Goal: Task Accomplishment & Management: Complete application form

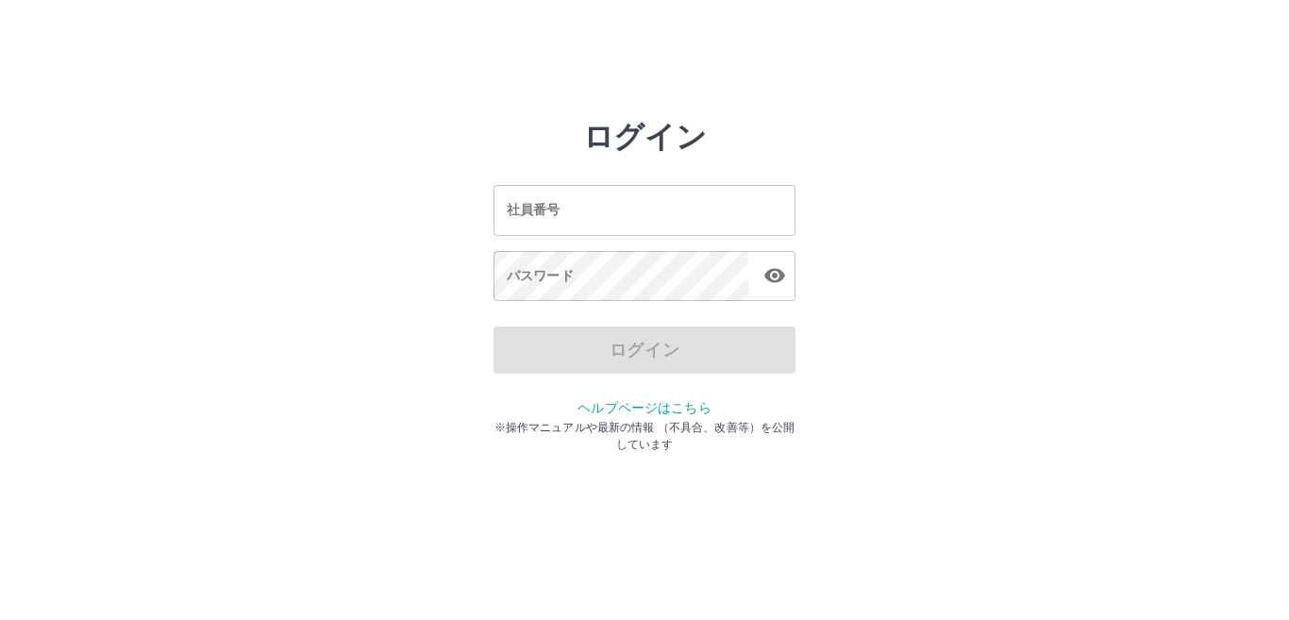
click at [542, 222] on input "社員番号" at bounding box center [644, 210] width 302 height 50
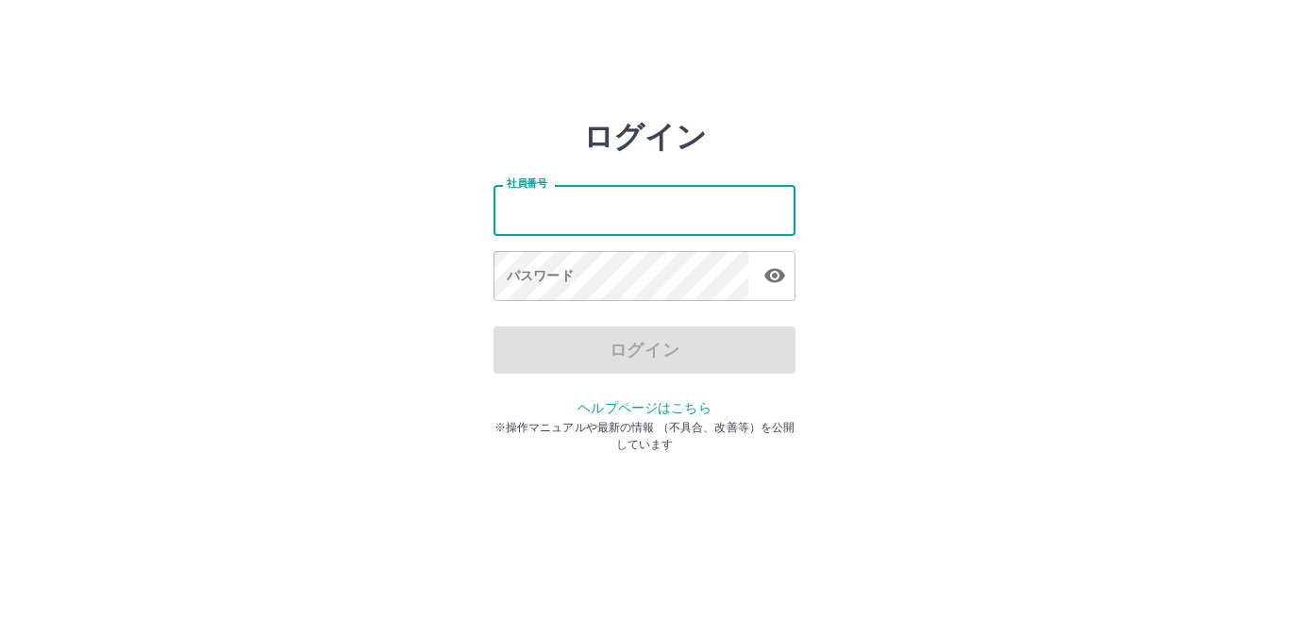
type input "*******"
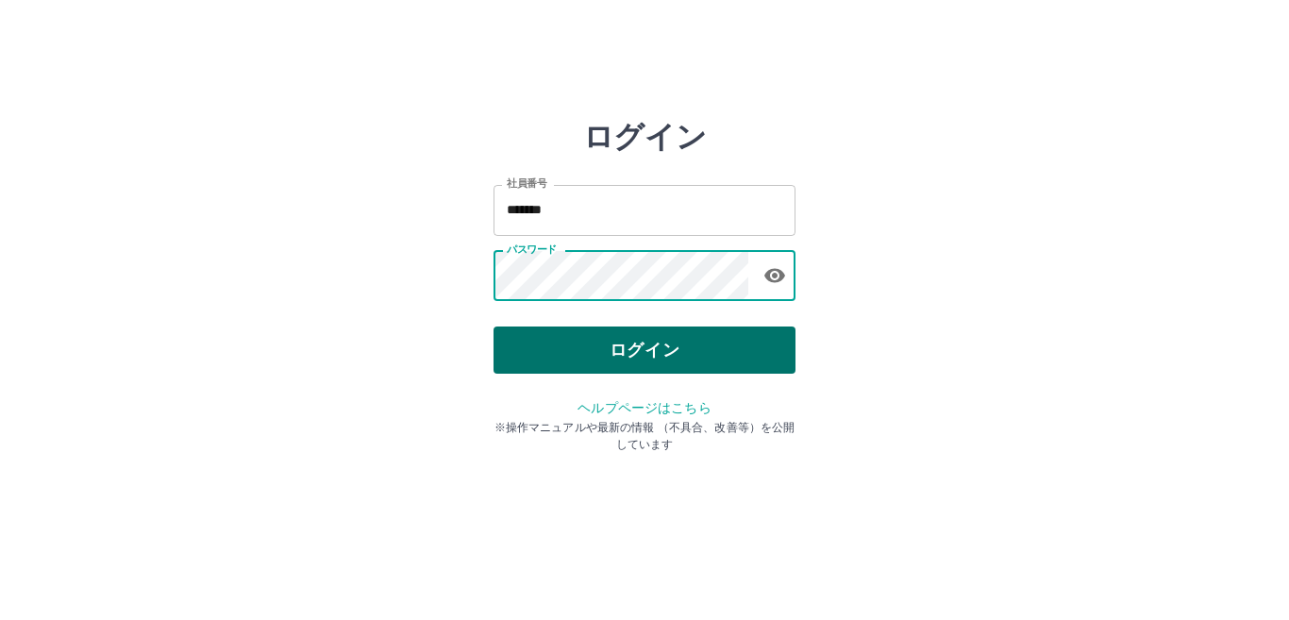
click at [571, 353] on button "ログイン" at bounding box center [644, 349] width 302 height 47
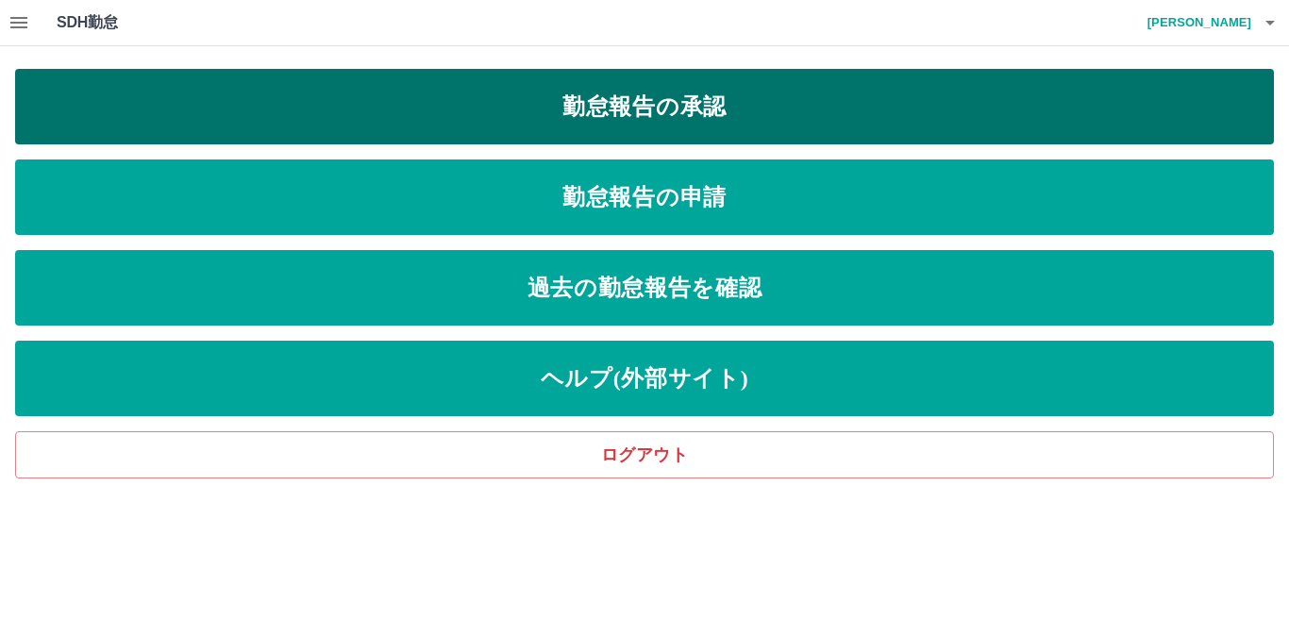
click at [560, 125] on link "勤怠報告の承認" at bounding box center [644, 106] width 1258 height 75
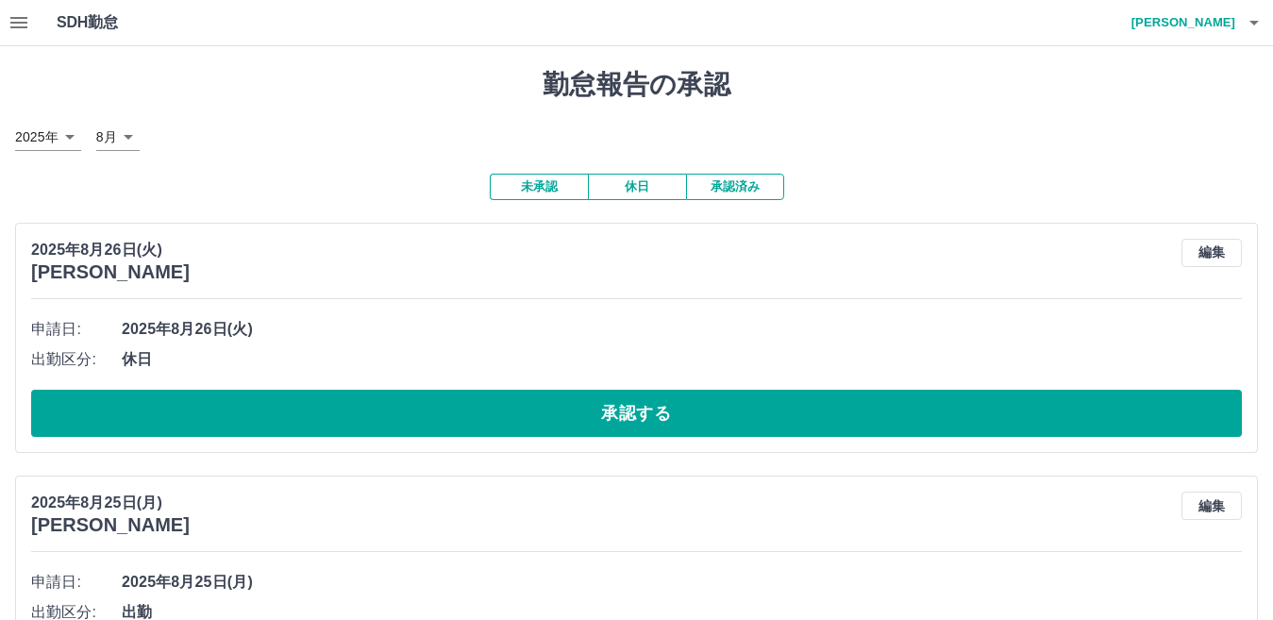
click at [19, 23] on icon "button" at bounding box center [18, 22] width 17 height 11
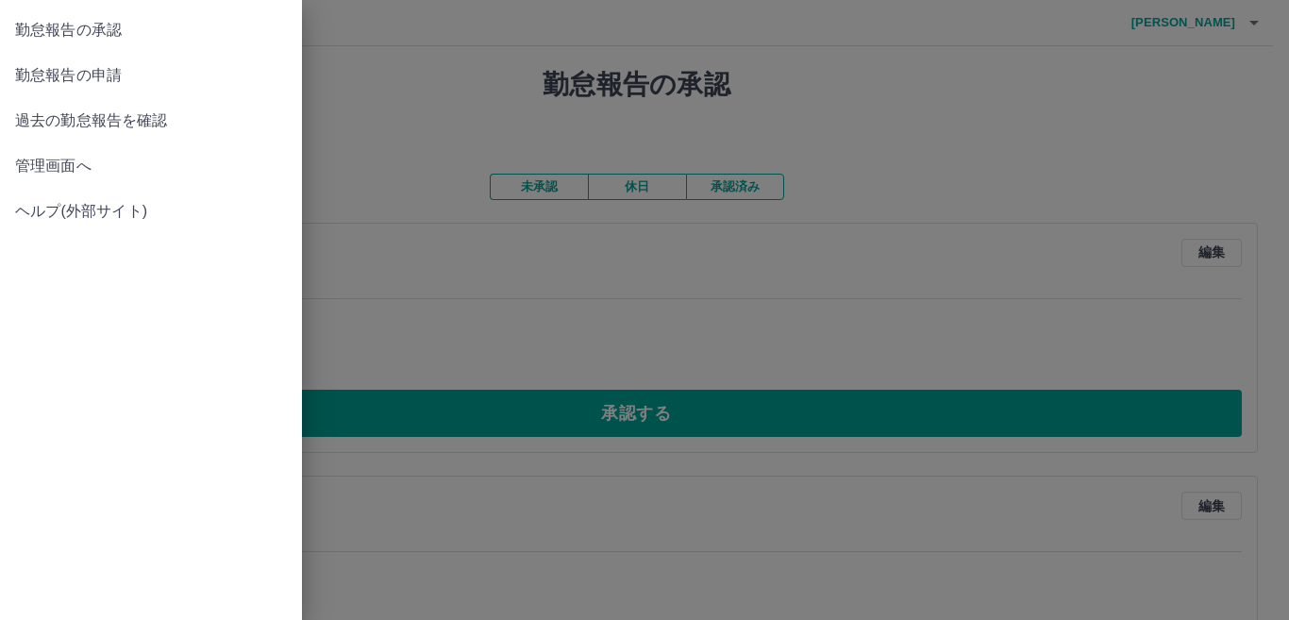
click at [91, 175] on span "管理画面へ" at bounding box center [151, 166] width 272 height 23
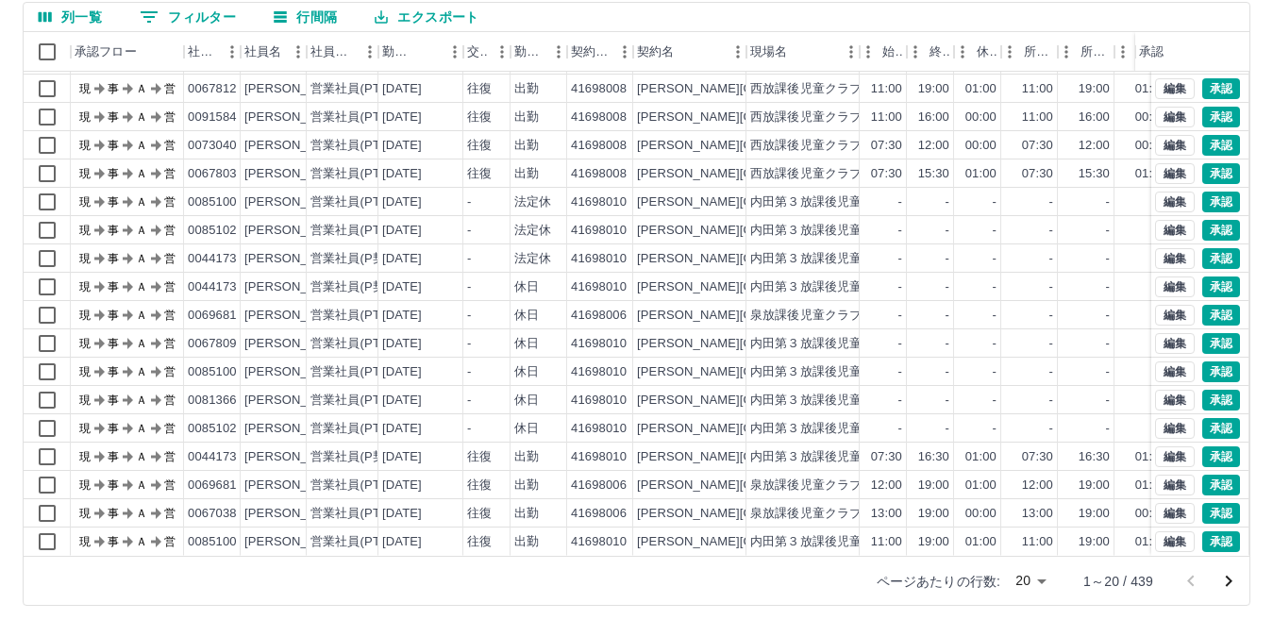
scroll to position [177, 0]
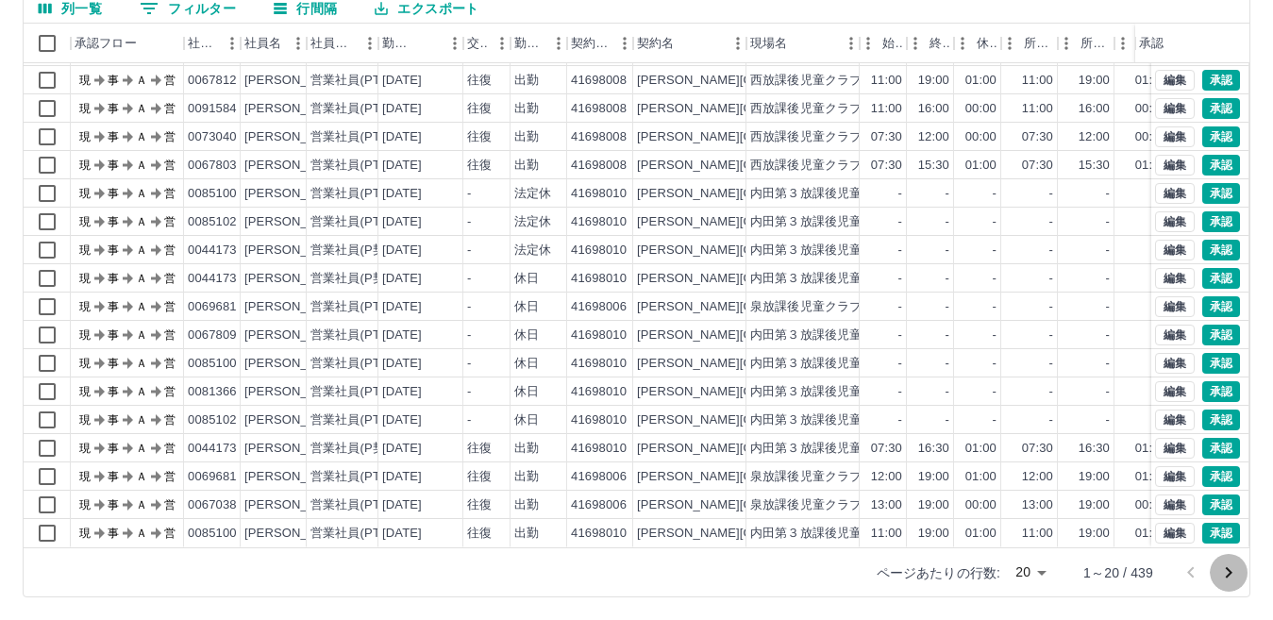
click at [1232, 574] on icon "次のページへ" at bounding box center [1228, 572] width 23 height 23
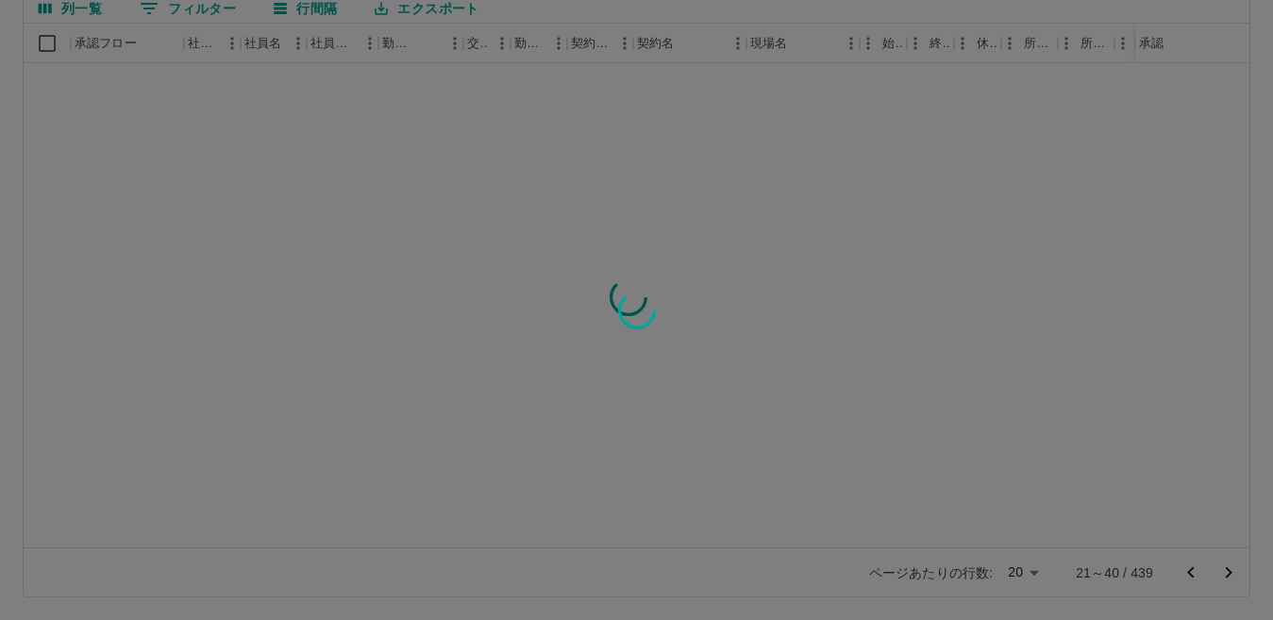
scroll to position [0, 0]
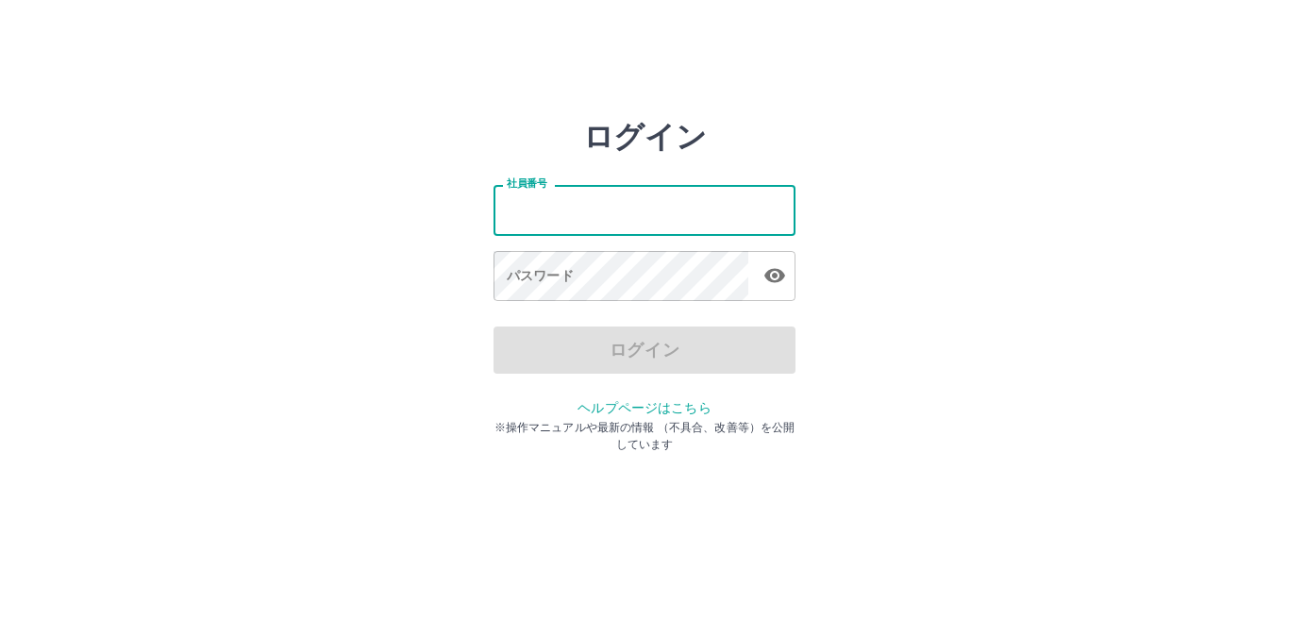
click at [527, 187] on div "社員番号 社員番号" at bounding box center [644, 210] width 302 height 50
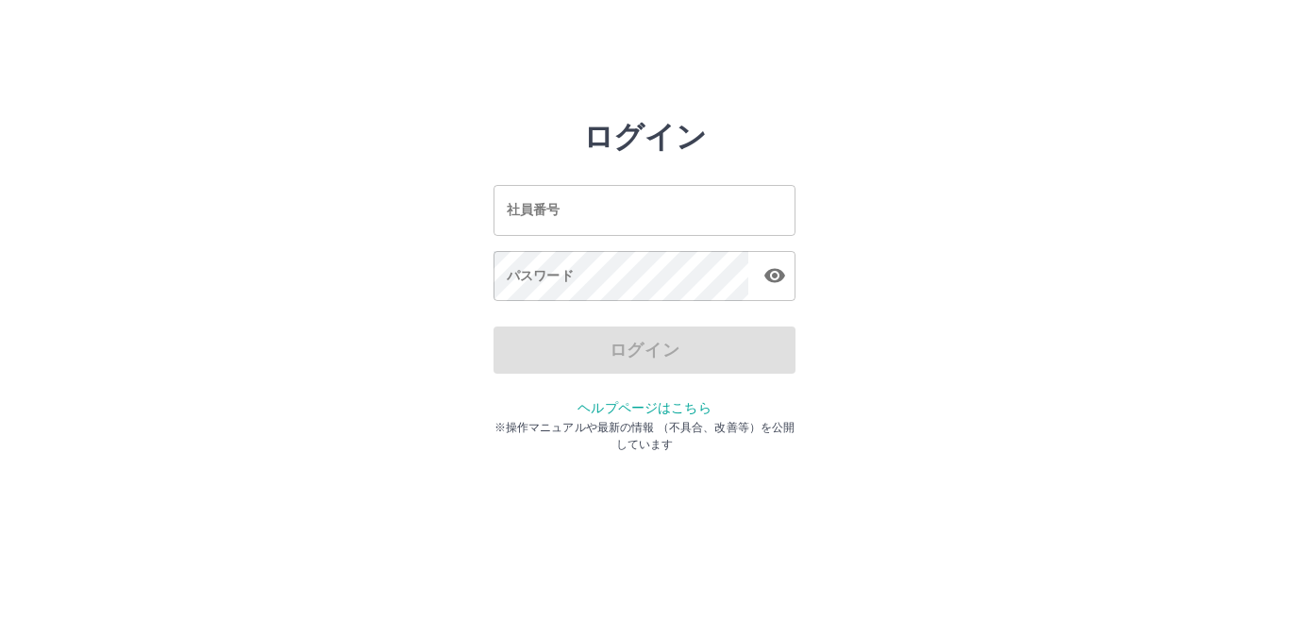
click at [527, 208] on input "社員番号" at bounding box center [644, 210] width 302 height 50
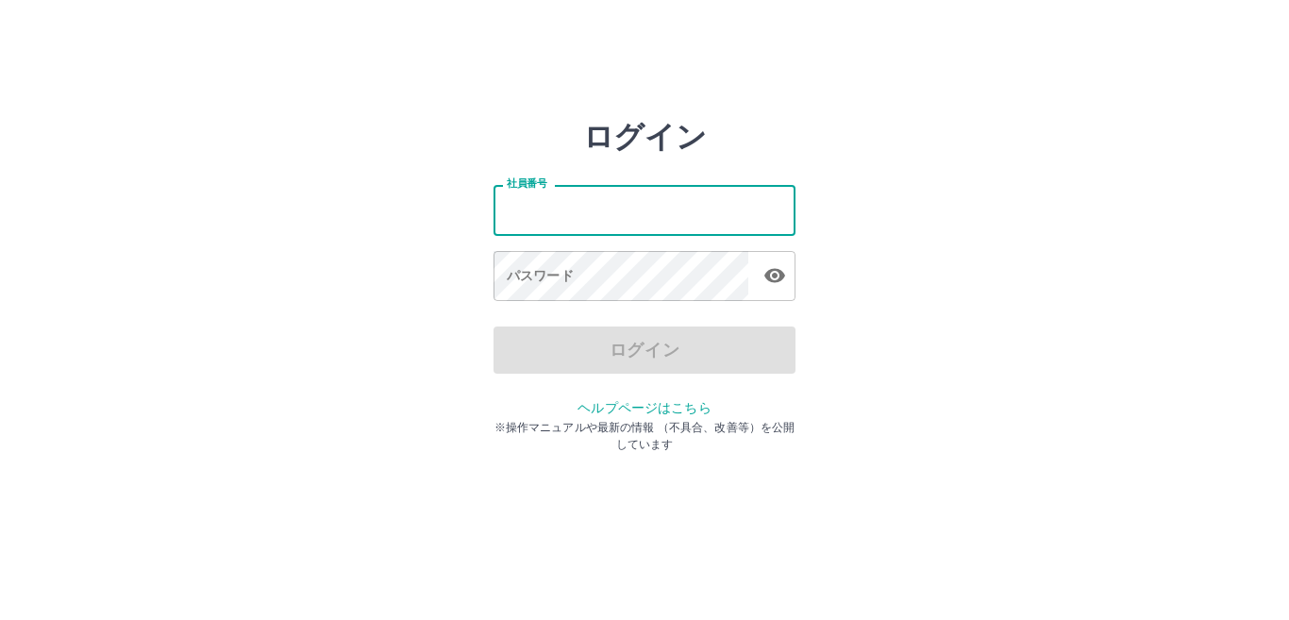
type input "*******"
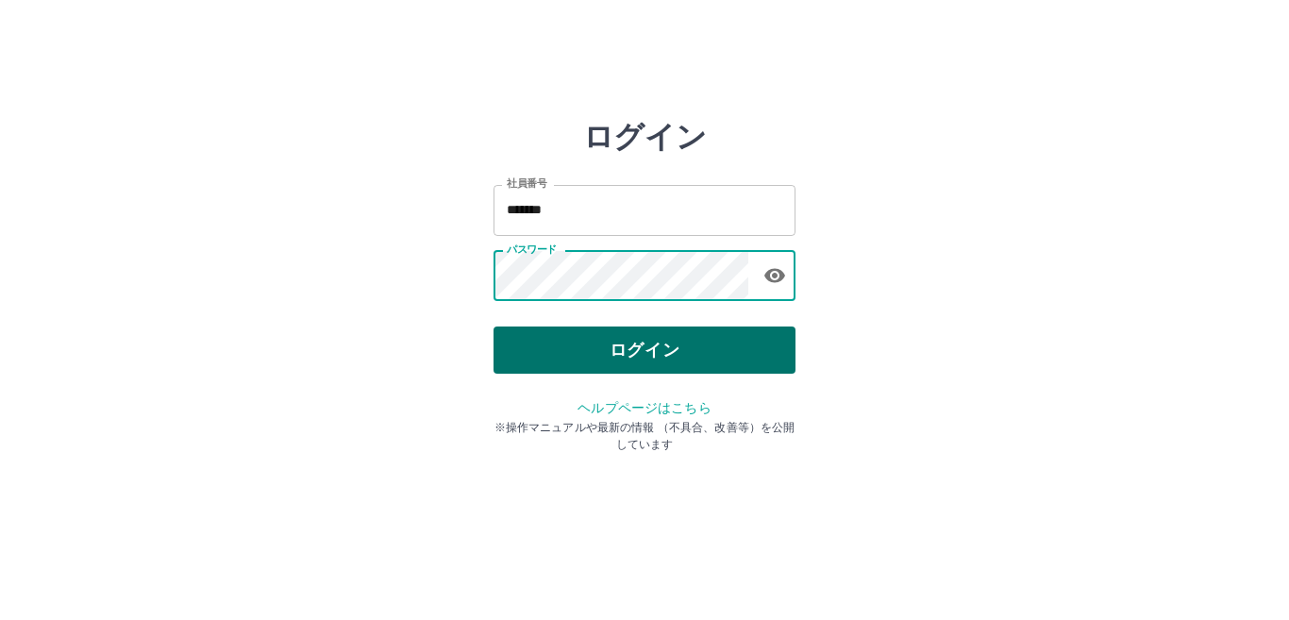
click at [541, 337] on button "ログイン" at bounding box center [644, 349] width 302 height 47
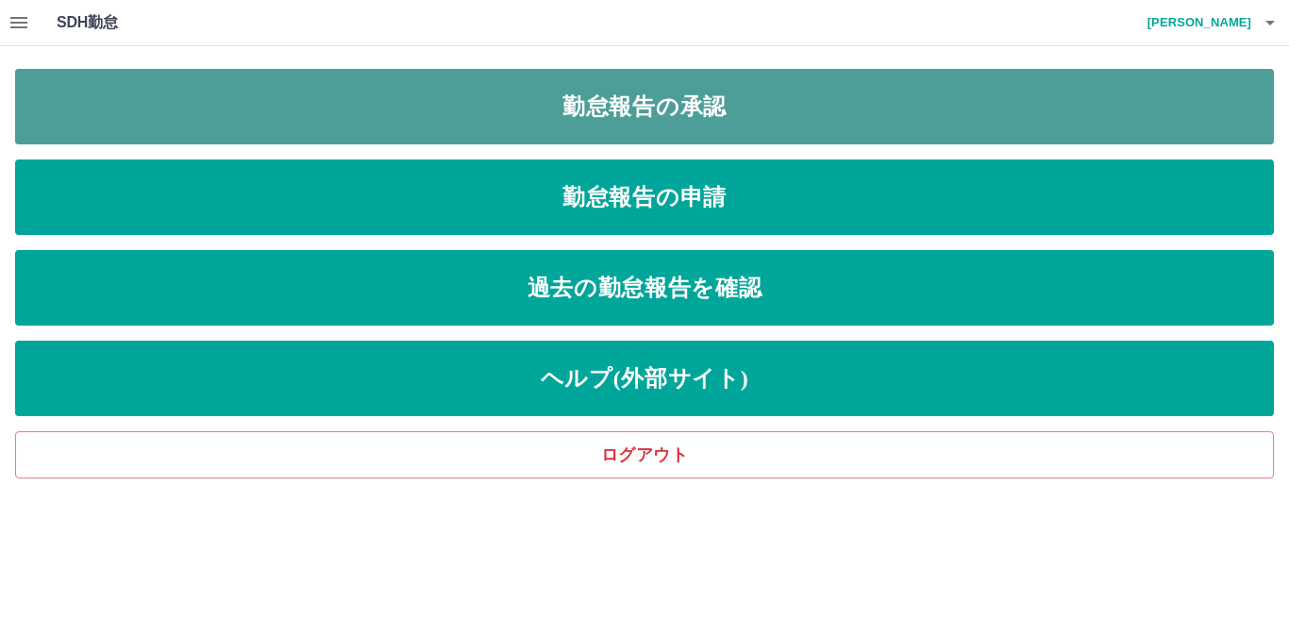
click at [610, 119] on link "勤怠報告の承認" at bounding box center [644, 106] width 1258 height 75
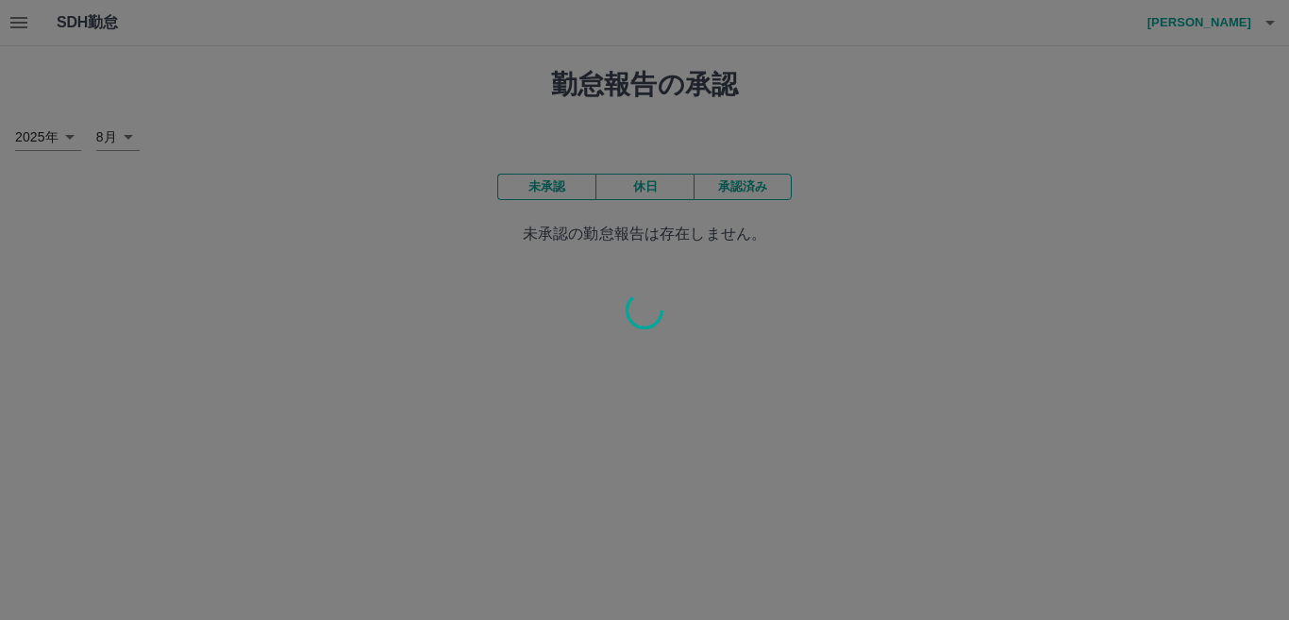
click at [13, 24] on div at bounding box center [644, 310] width 1289 height 620
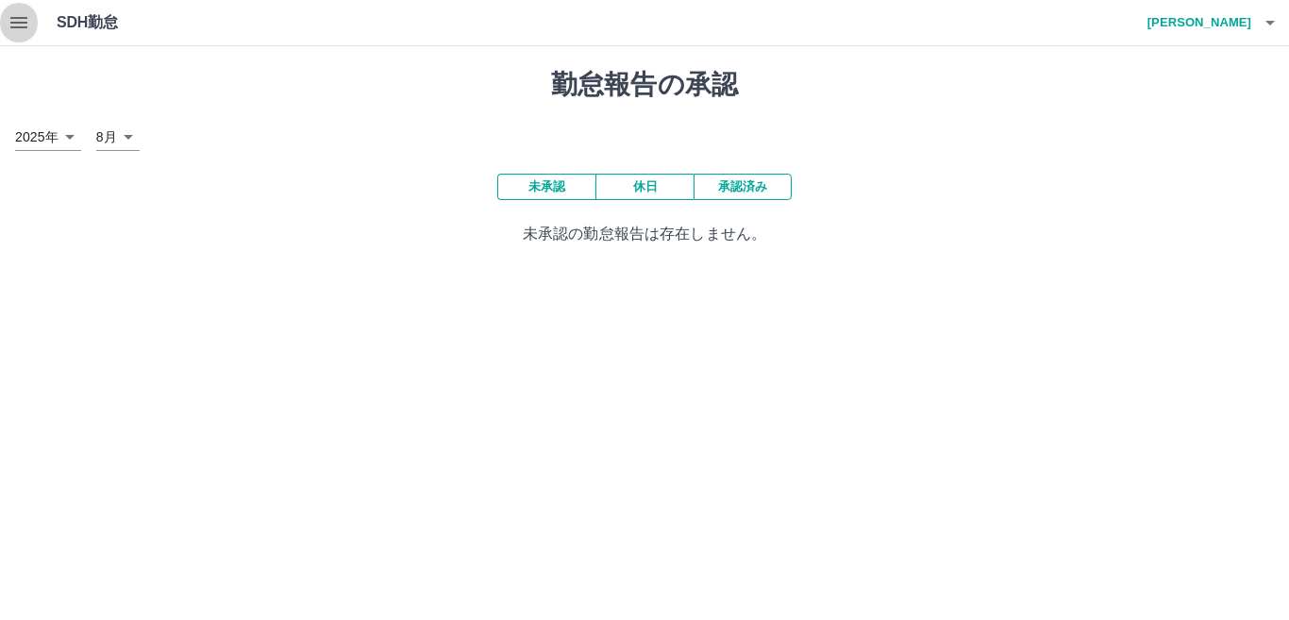
click at [13, 18] on icon "button" at bounding box center [18, 22] width 17 height 11
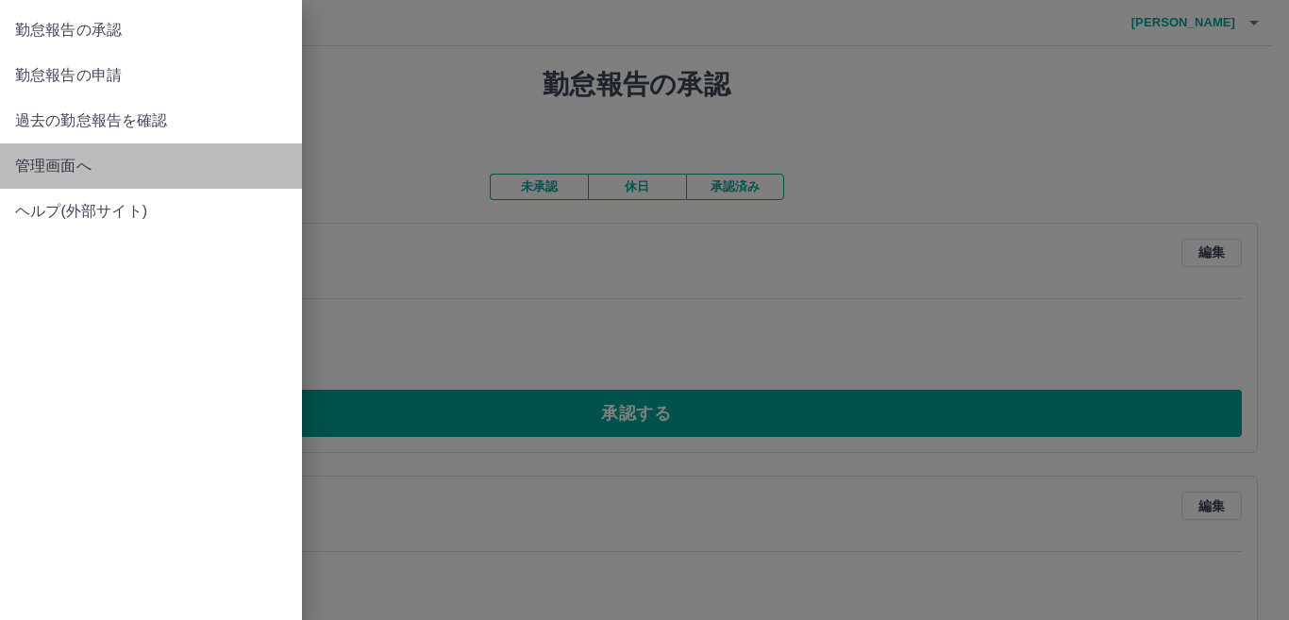
click at [38, 162] on span "管理画面へ" at bounding box center [151, 166] width 272 height 23
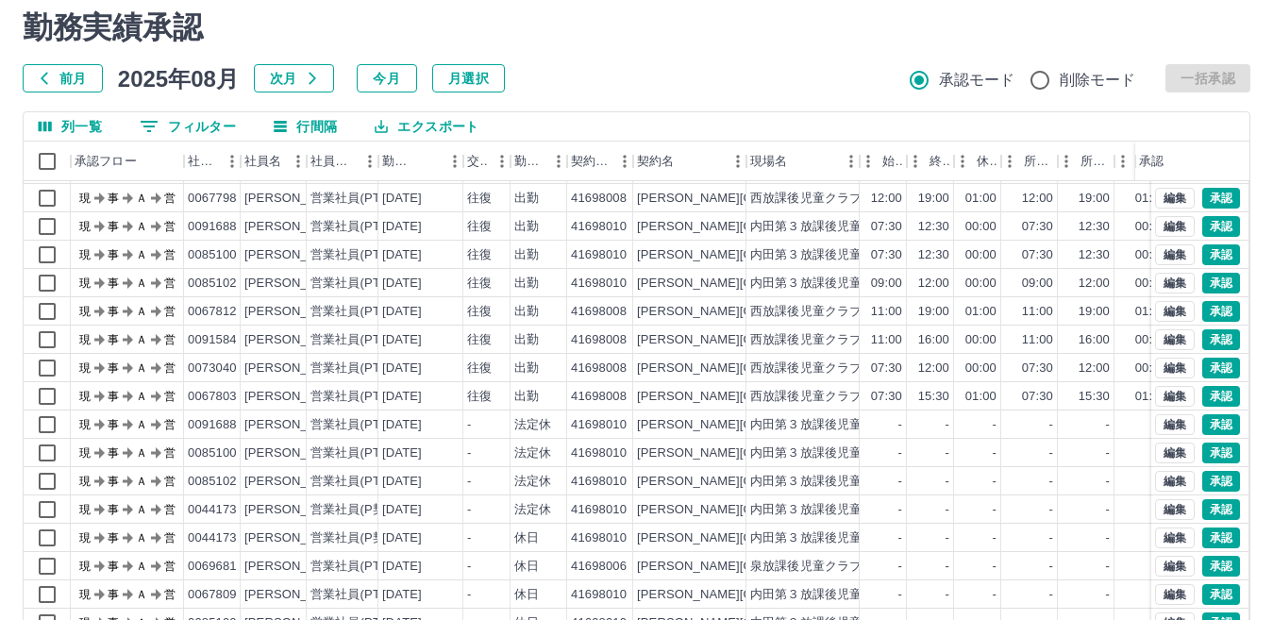
scroll to position [177, 0]
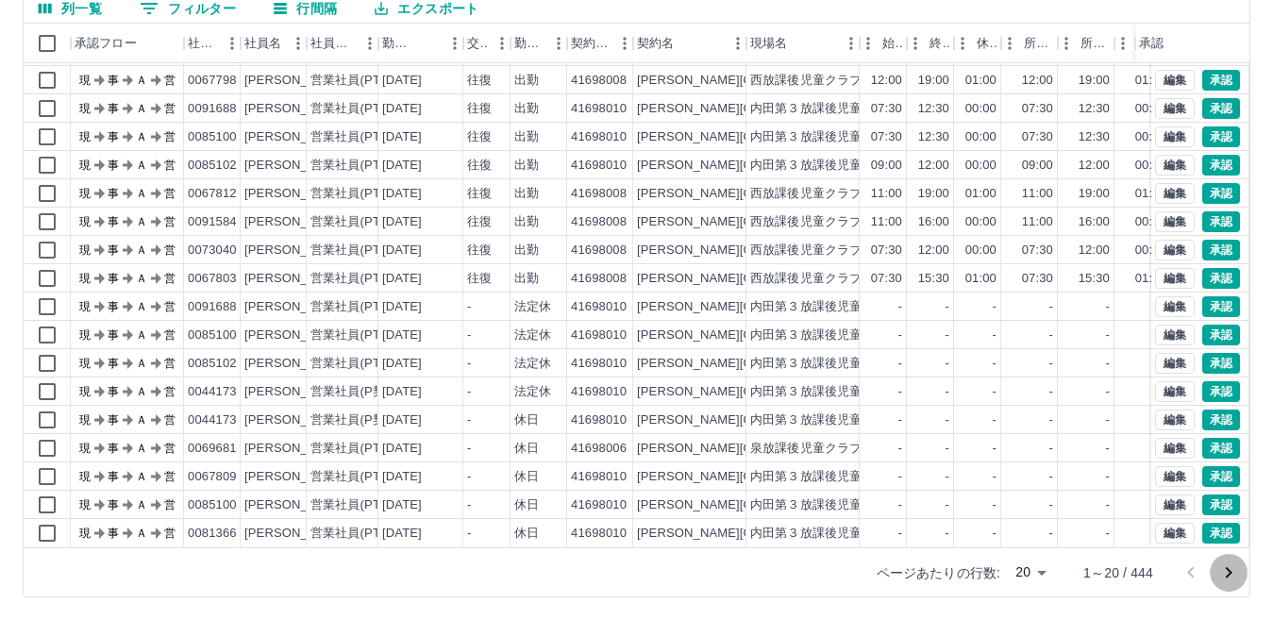
click at [1226, 566] on icon "次のページへ" at bounding box center [1228, 572] width 23 height 23
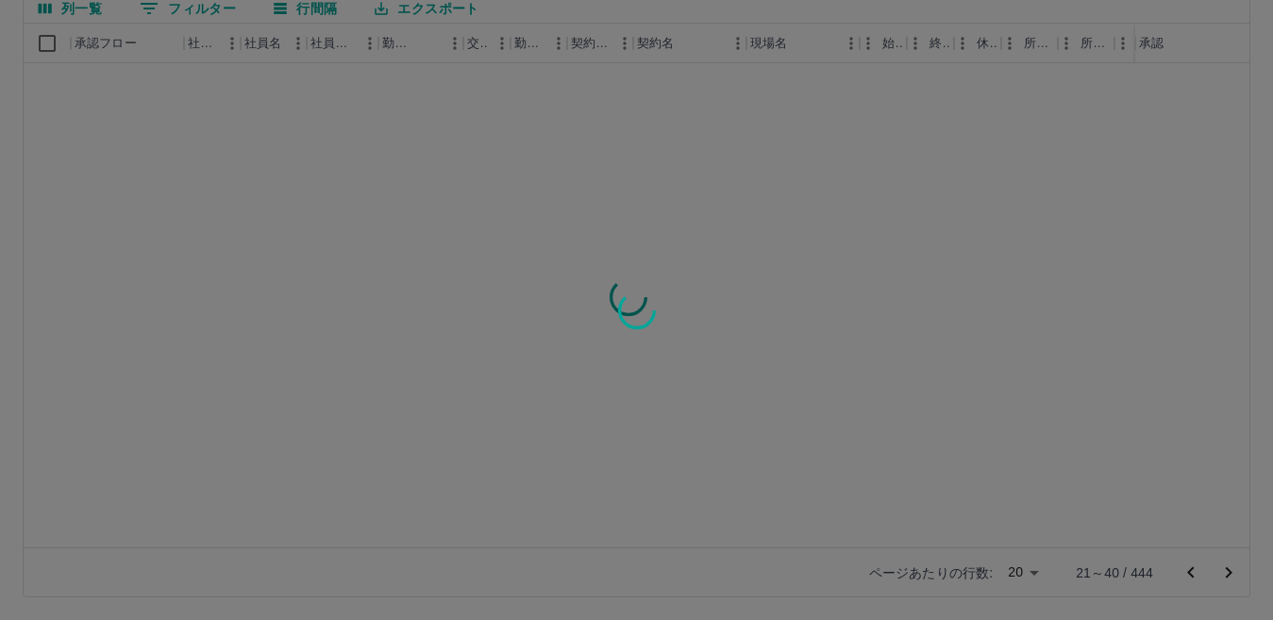
scroll to position [0, 0]
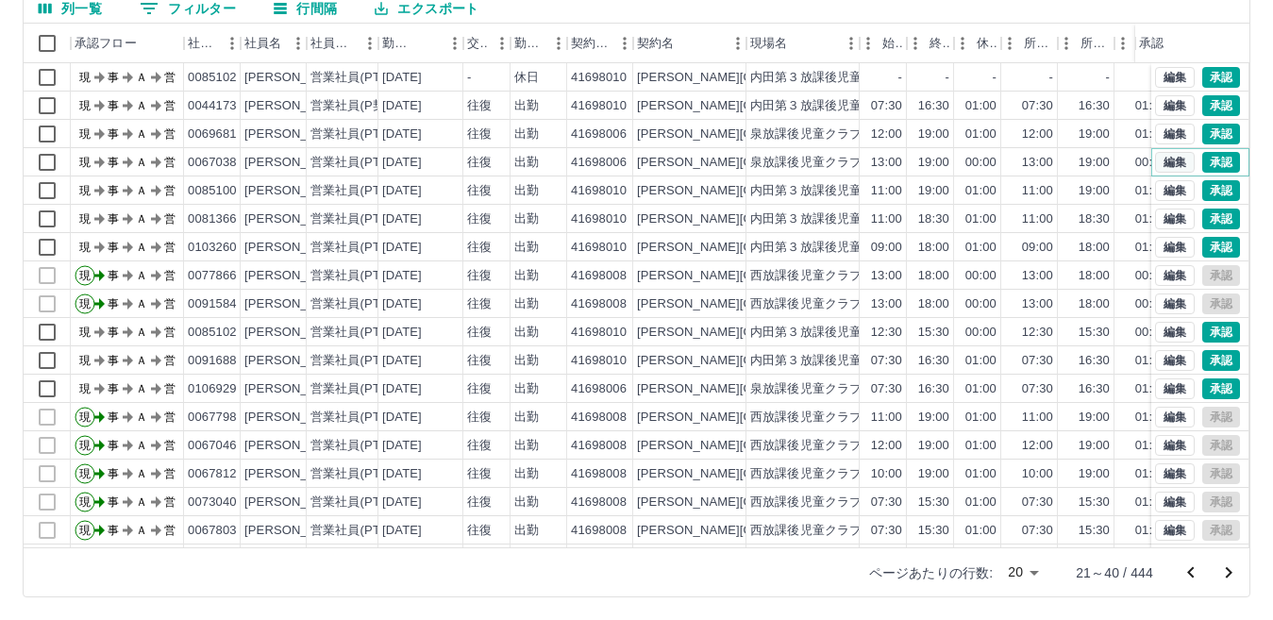
click at [1155, 163] on button "編集" at bounding box center [1175, 162] width 40 height 21
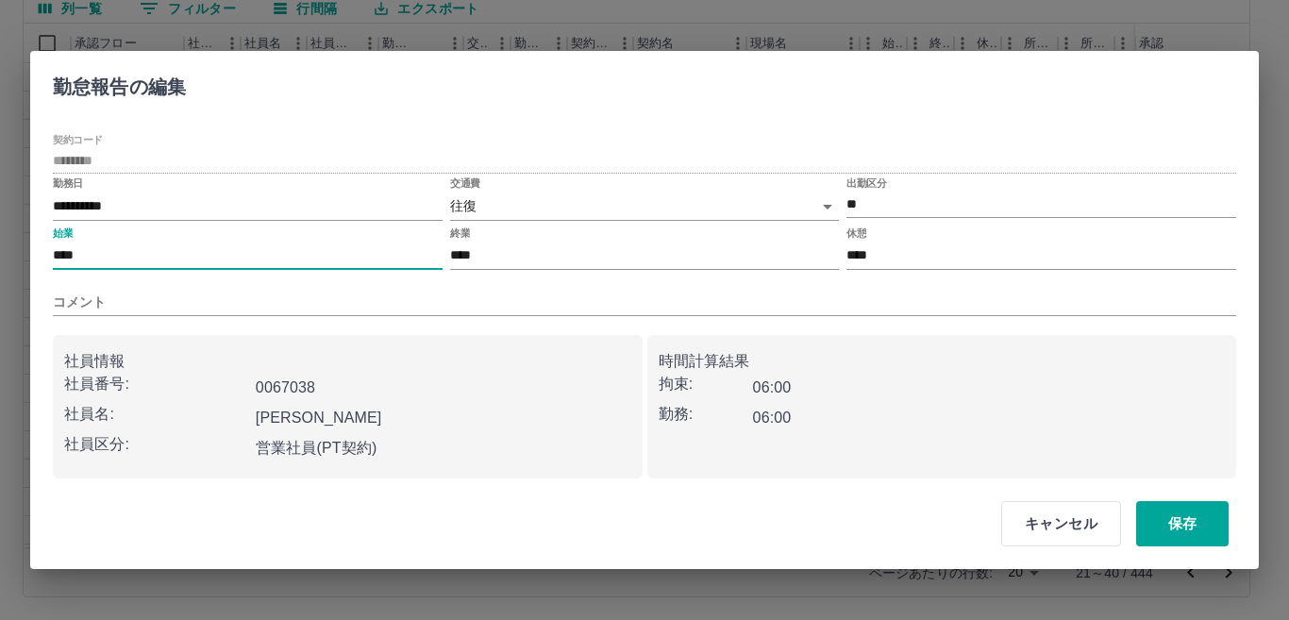
click at [89, 255] on input "****" at bounding box center [248, 255] width 390 height 27
type input "****"
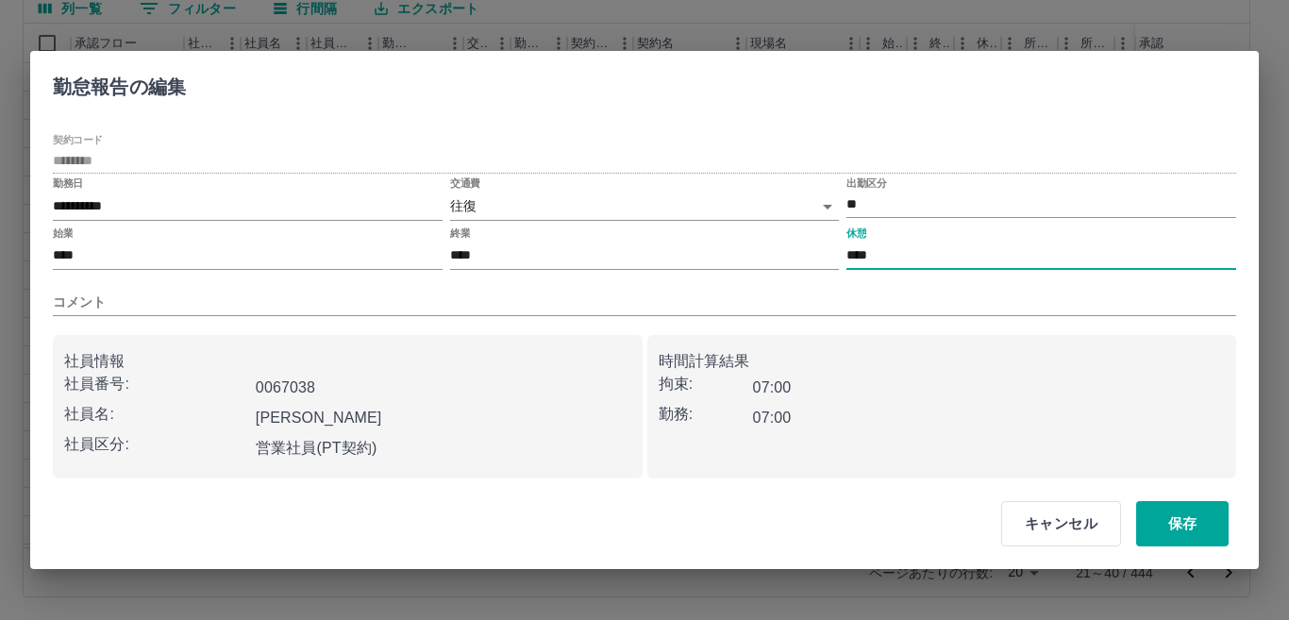
click at [883, 252] on input "****" at bounding box center [1041, 255] width 390 height 27
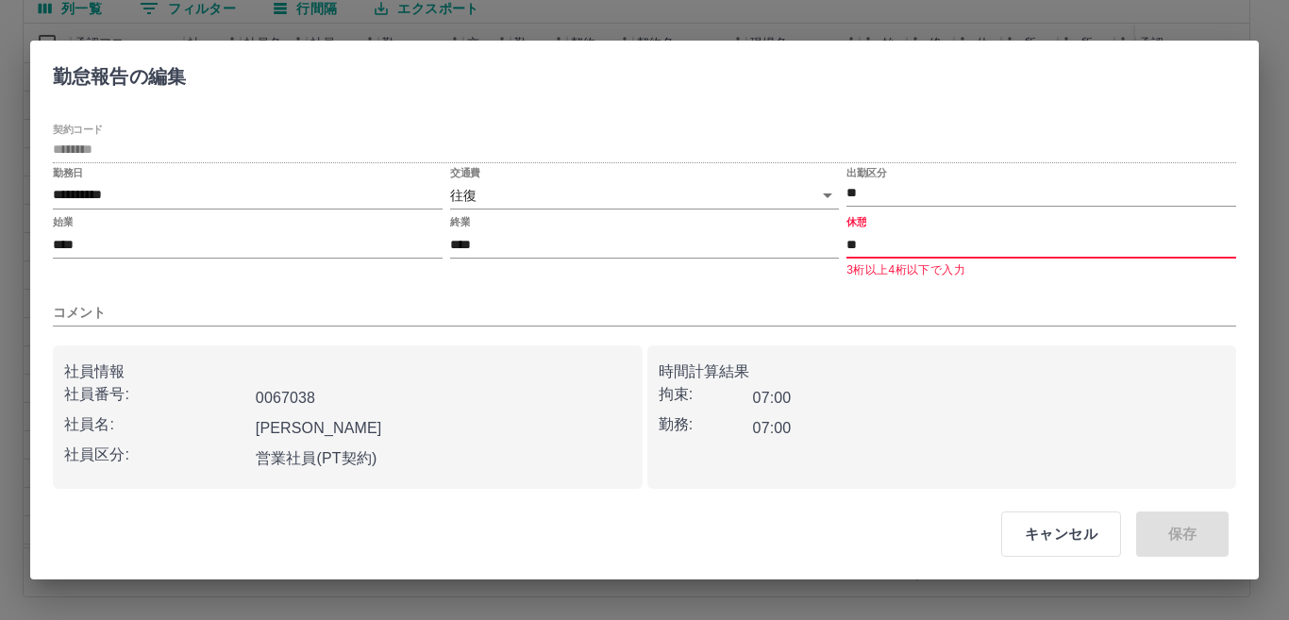
type input "*"
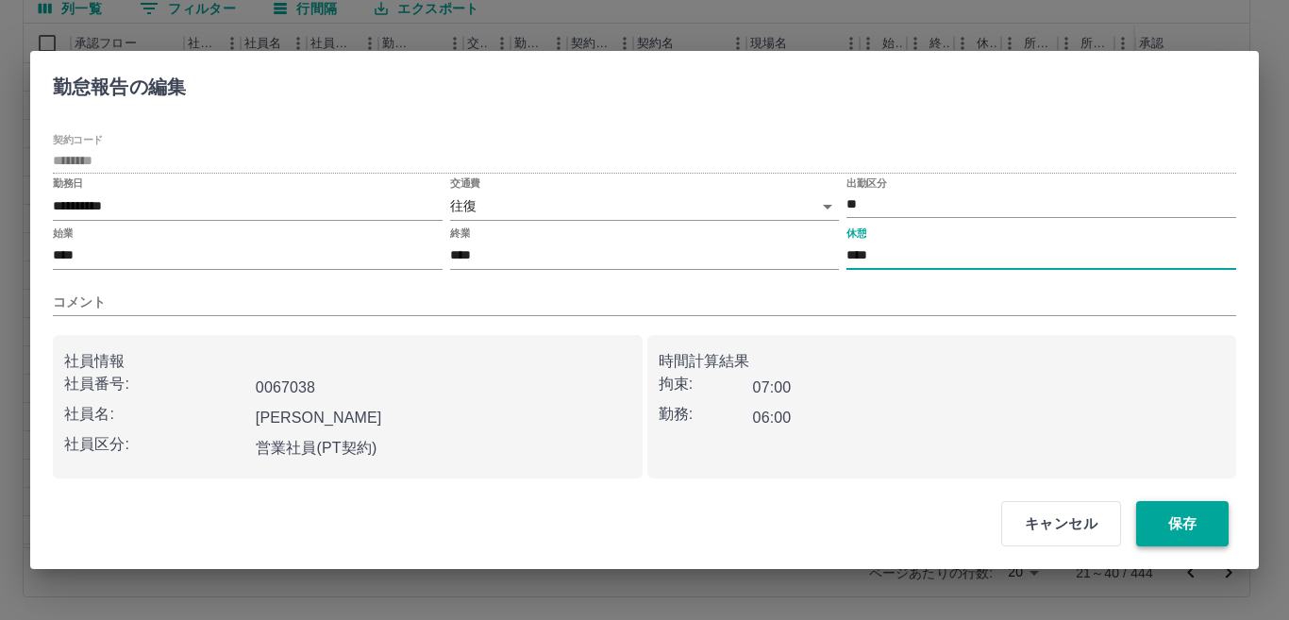
type input "****"
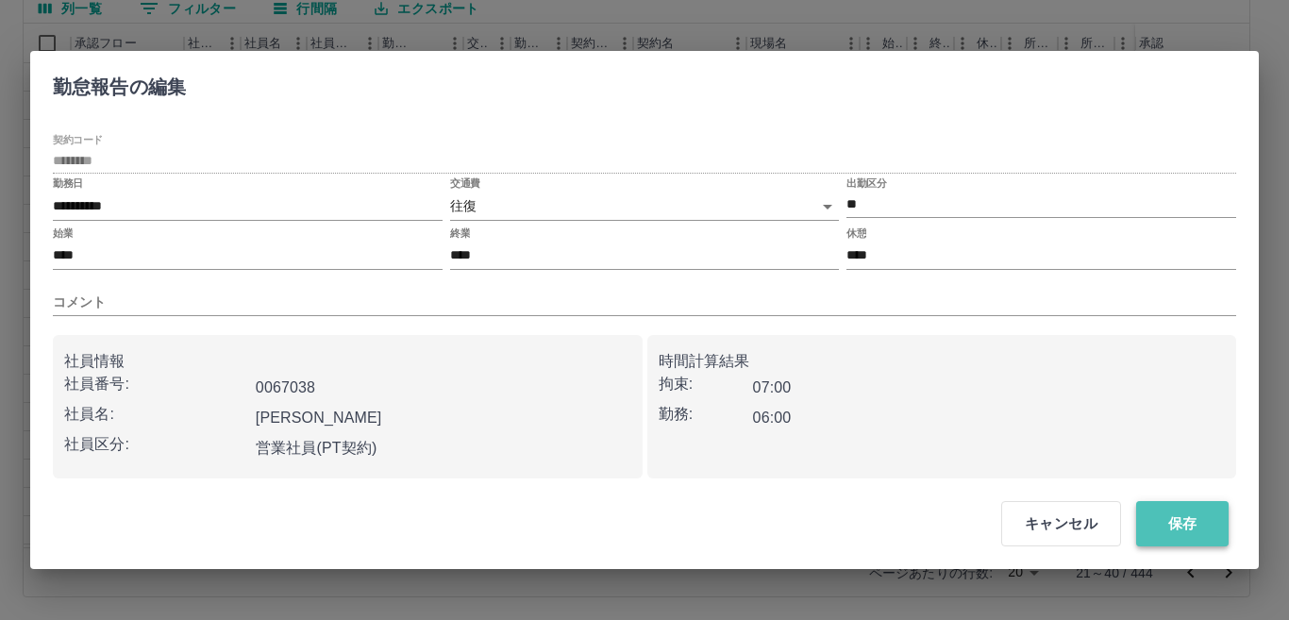
click at [1200, 521] on button "保存" at bounding box center [1182, 523] width 92 height 45
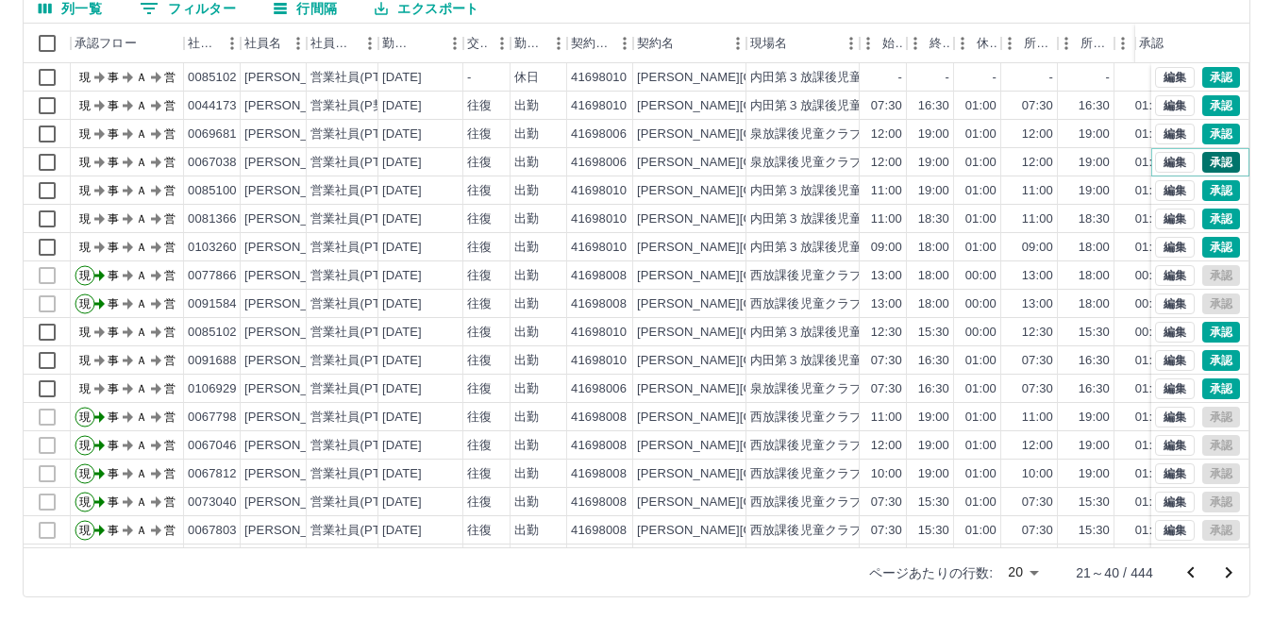
click at [1202, 161] on button "承認" at bounding box center [1221, 162] width 38 height 21
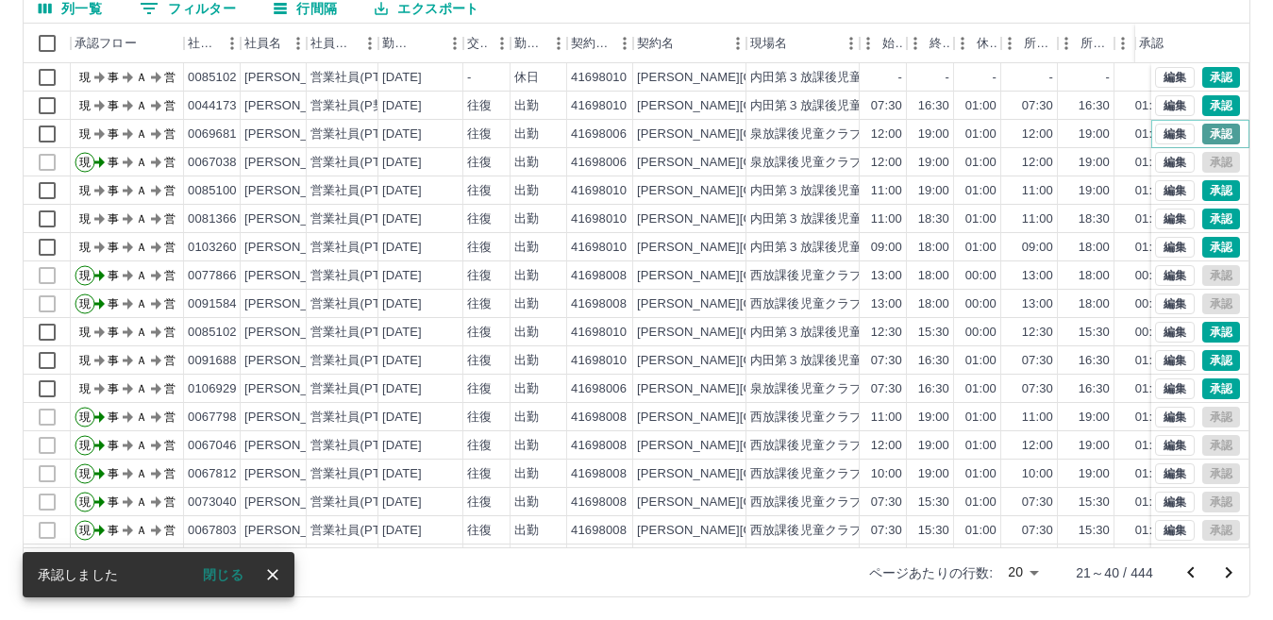
click at [1204, 137] on button "承認" at bounding box center [1221, 134] width 38 height 21
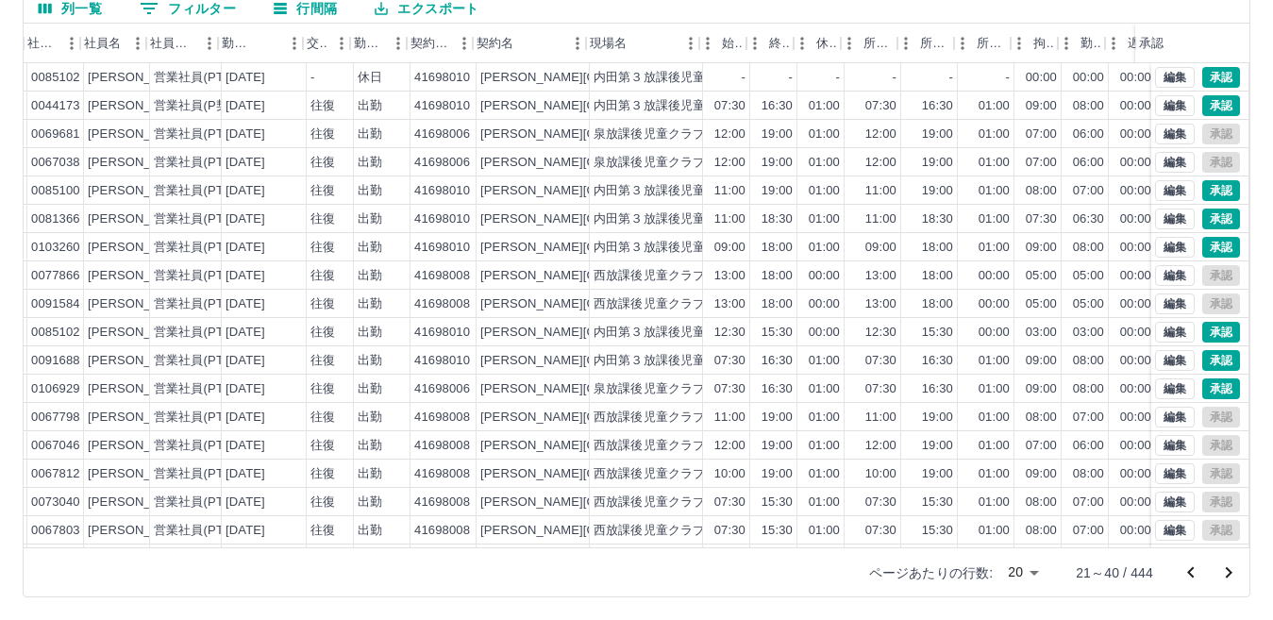
scroll to position [0, 193]
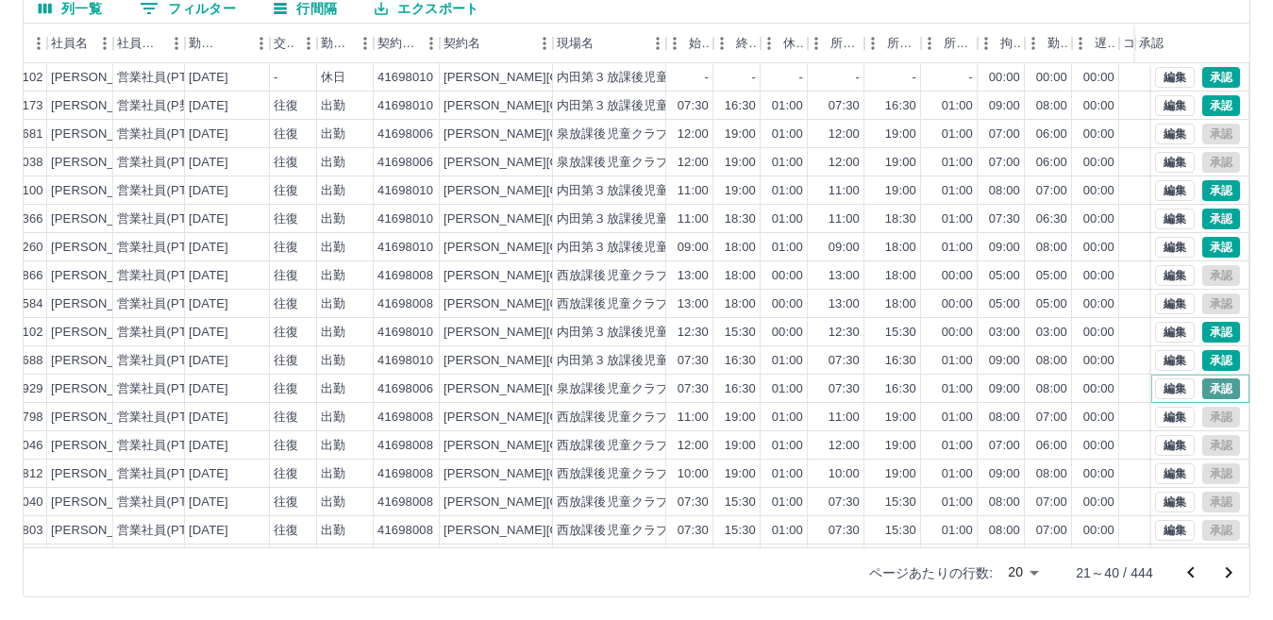
click at [1202, 386] on button "承認" at bounding box center [1221, 388] width 38 height 21
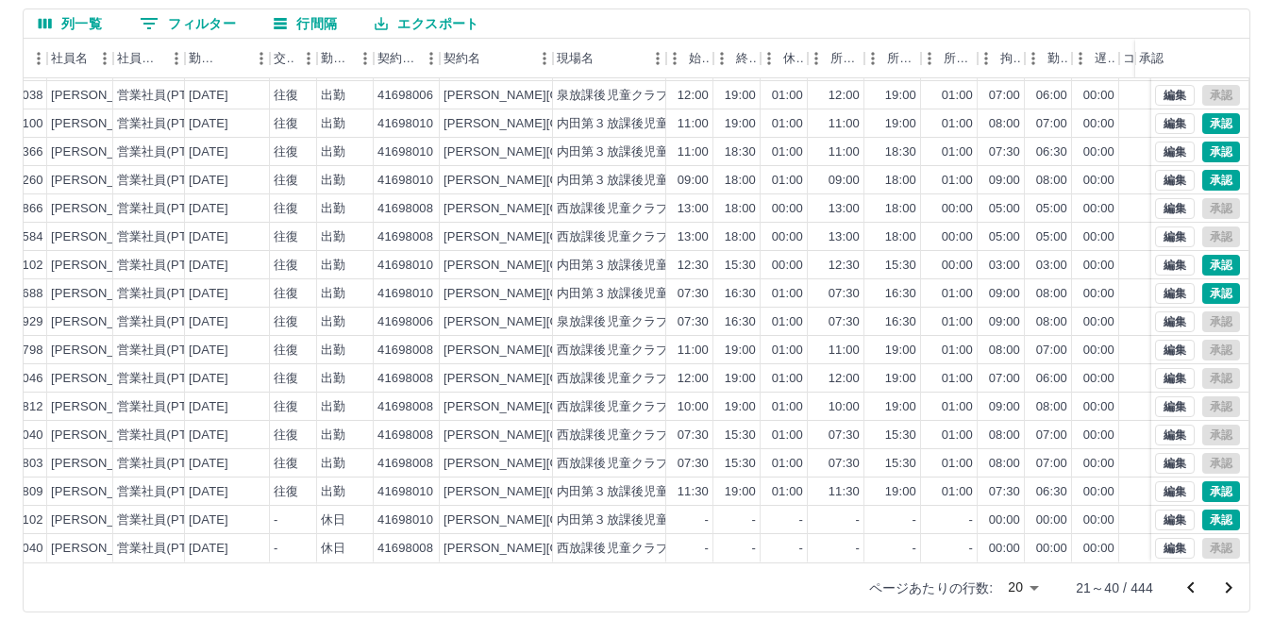
scroll to position [177, 0]
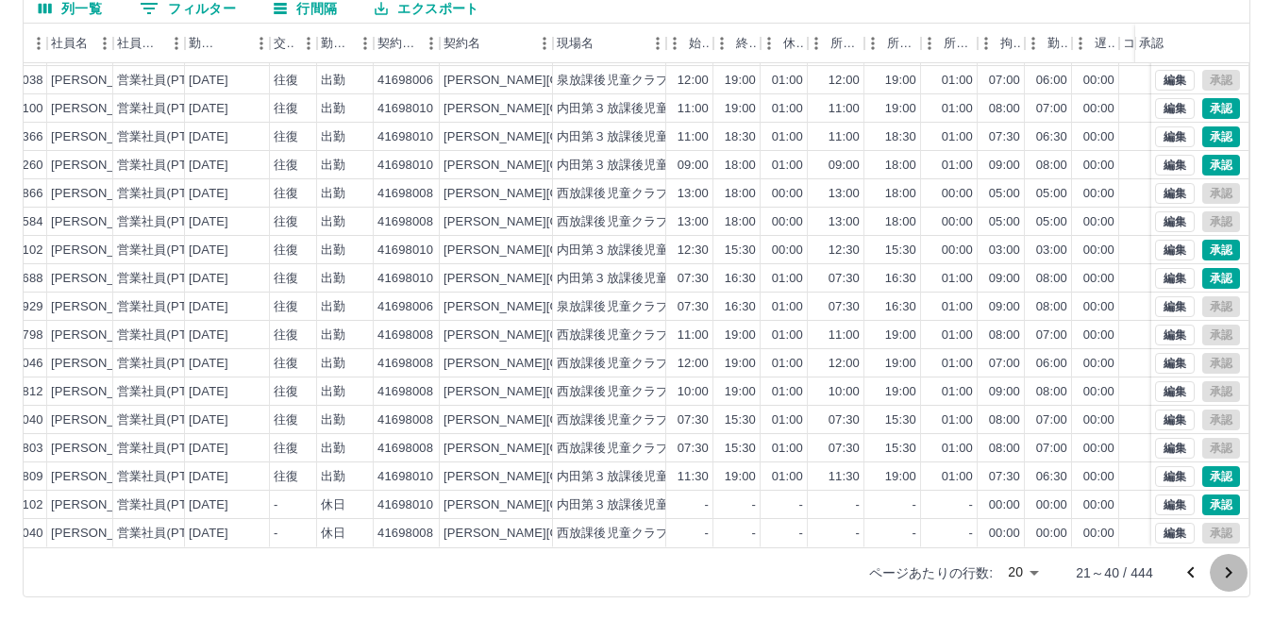
click at [1222, 572] on icon "次のページへ" at bounding box center [1228, 572] width 23 height 23
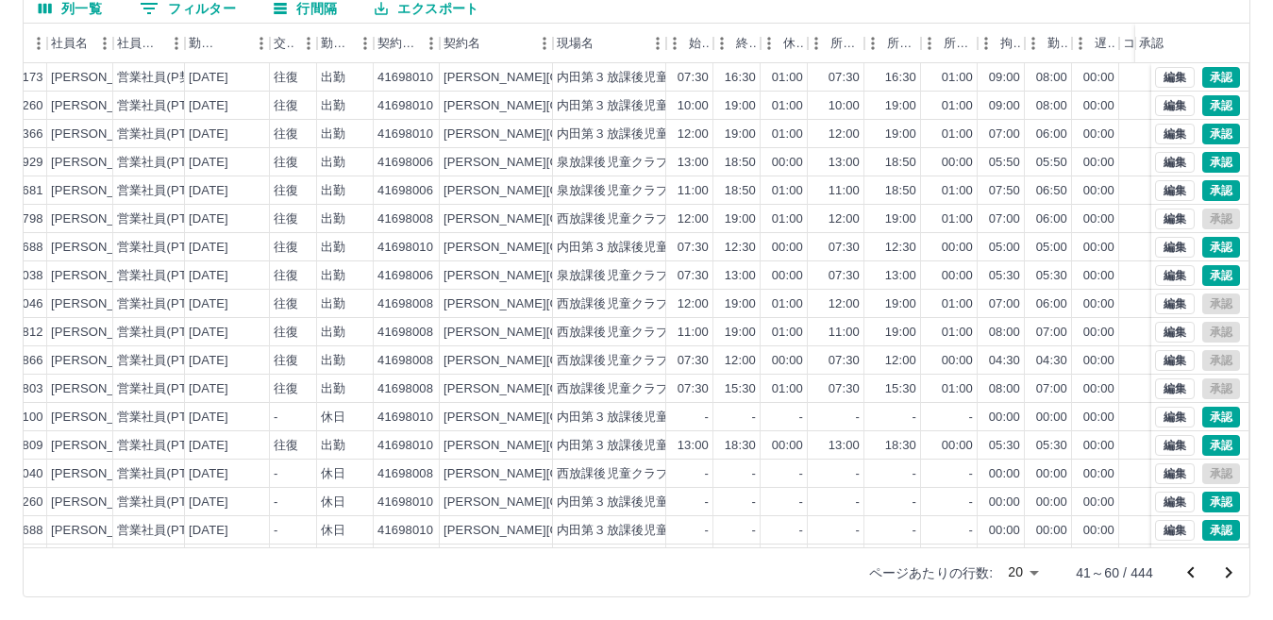
scroll to position [98, 193]
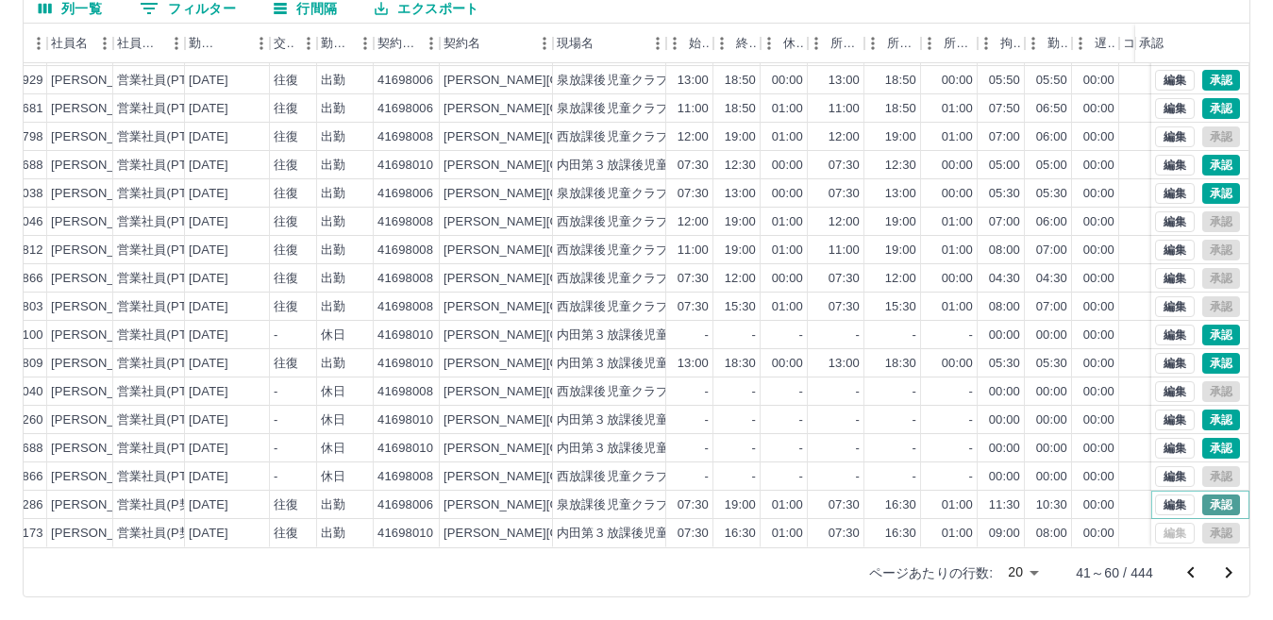
click at [1206, 494] on button "承認" at bounding box center [1221, 504] width 38 height 21
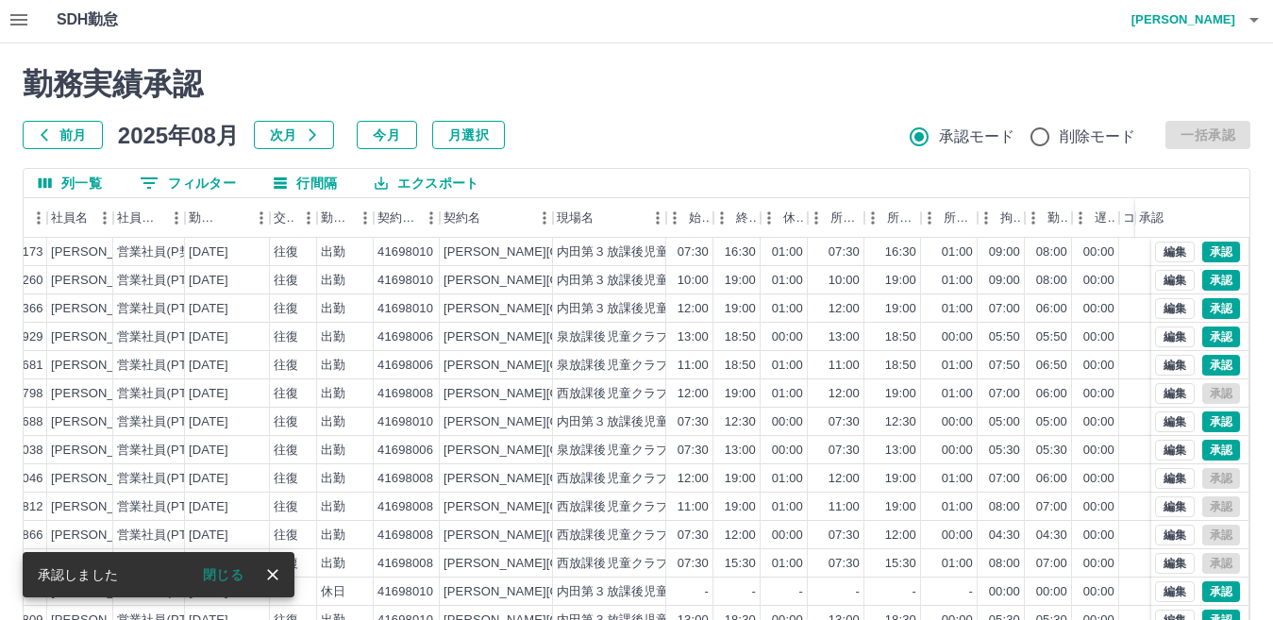
scroll to position [0, 0]
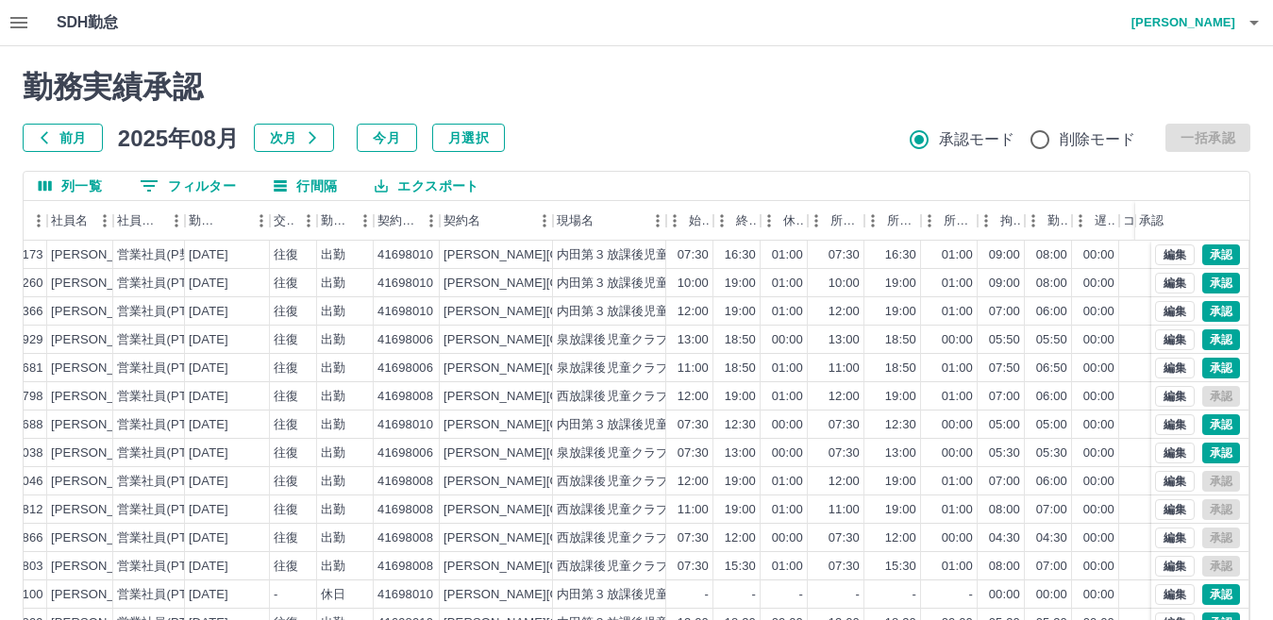
click at [15, 21] on icon "button" at bounding box center [19, 22] width 23 height 23
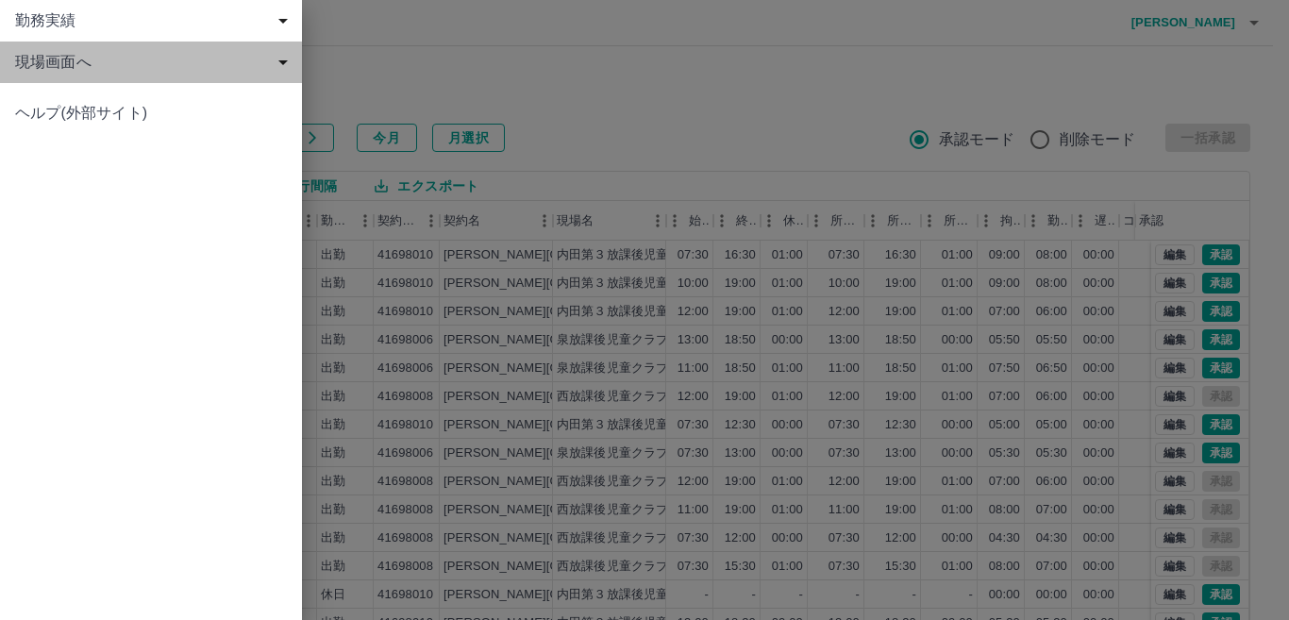
click at [70, 65] on span "現場画面へ" at bounding box center [154, 62] width 279 height 23
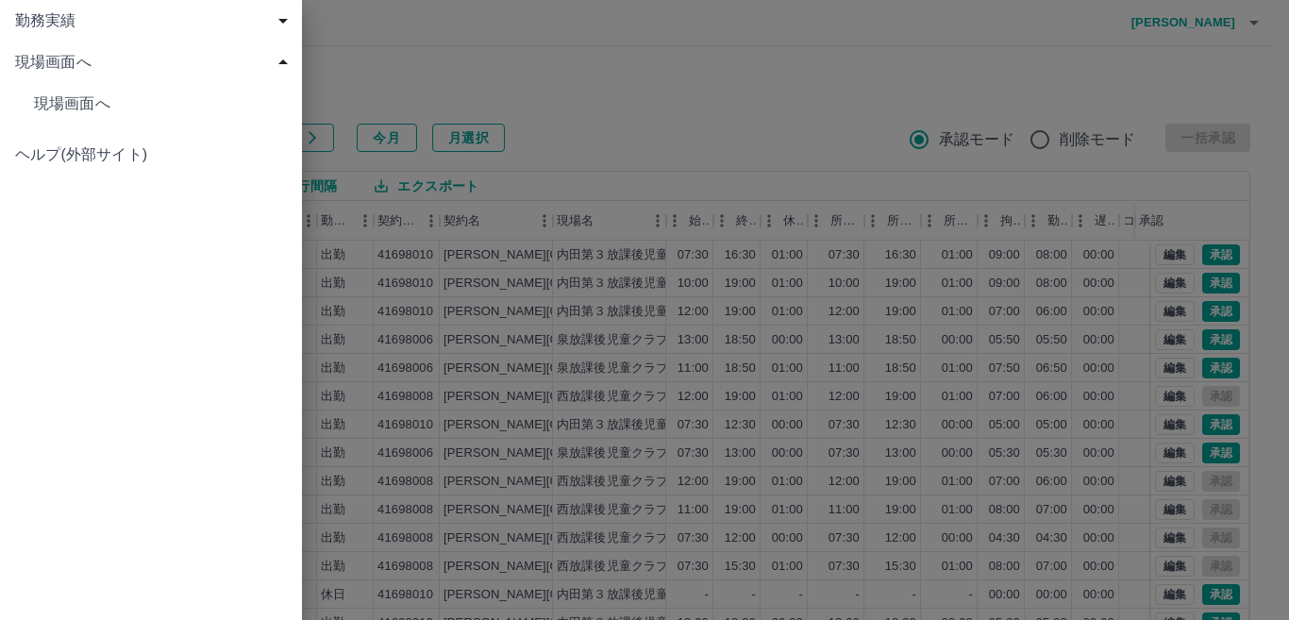
click at [76, 101] on span "現場画面へ" at bounding box center [160, 103] width 253 height 23
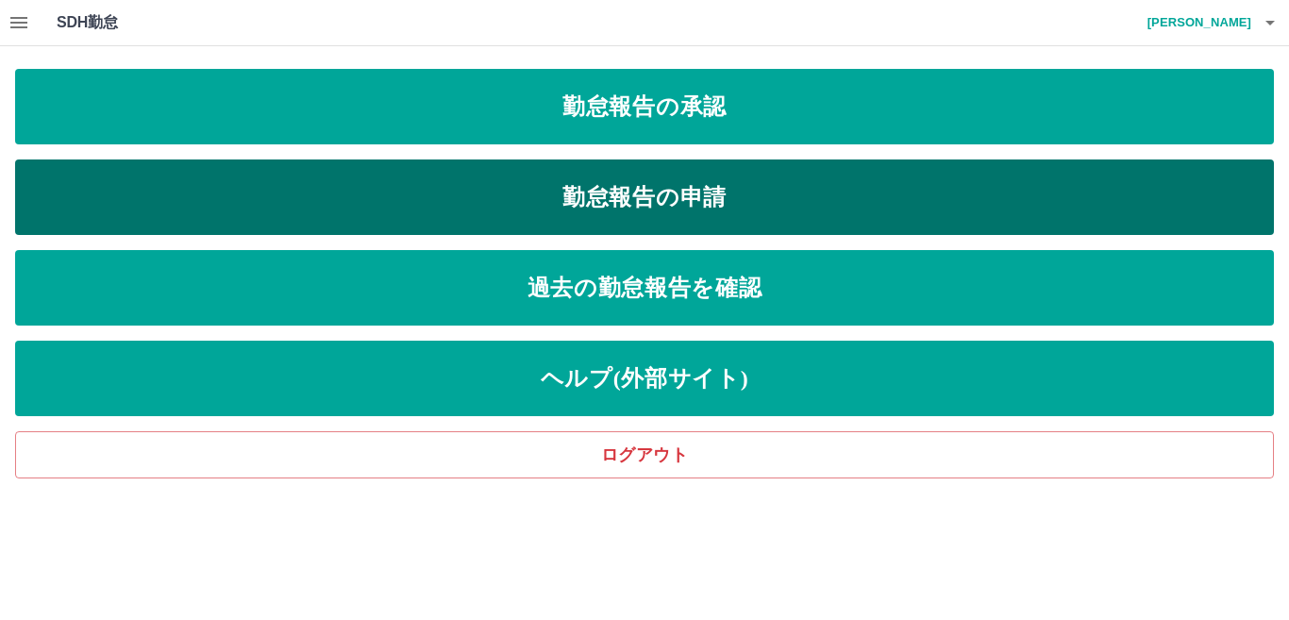
click at [586, 201] on link "勤怠報告の申請" at bounding box center [644, 196] width 1258 height 75
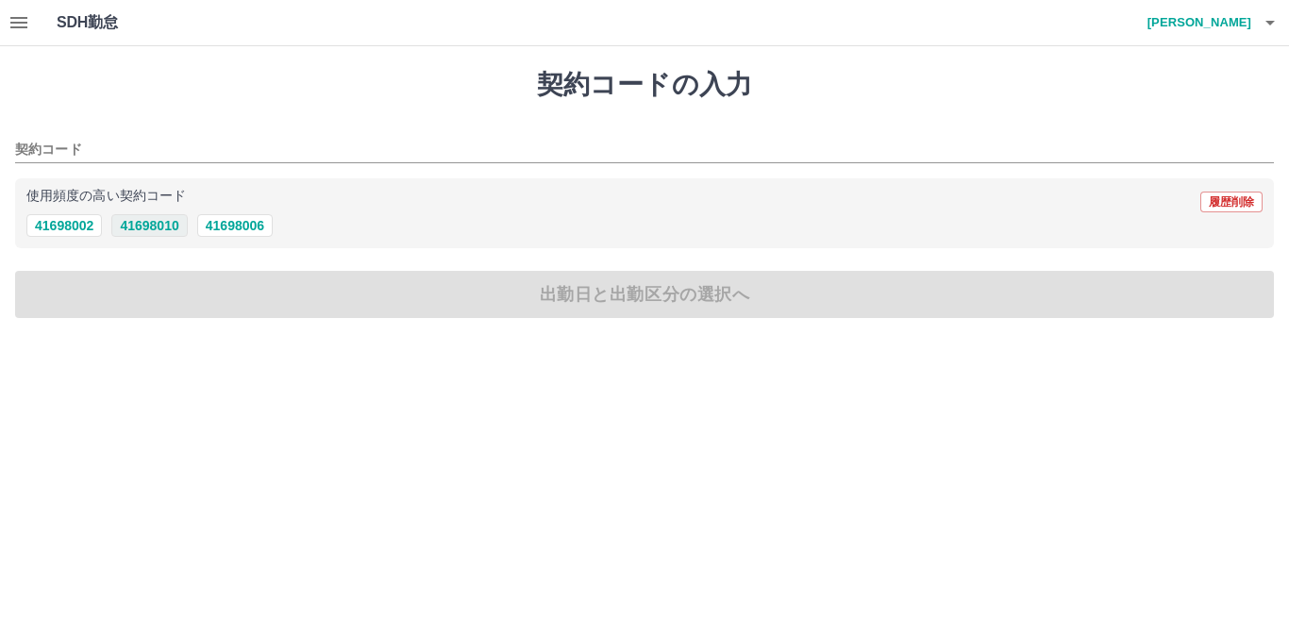
click at [170, 227] on button "41698010" at bounding box center [148, 225] width 75 height 23
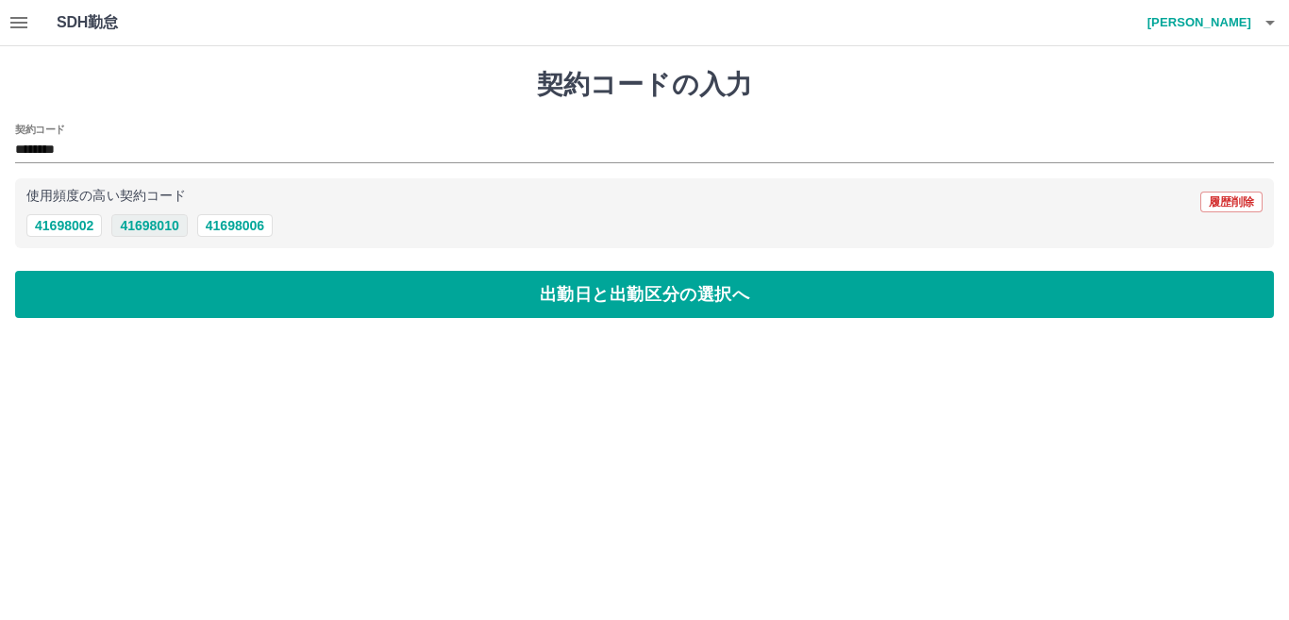
type input "********"
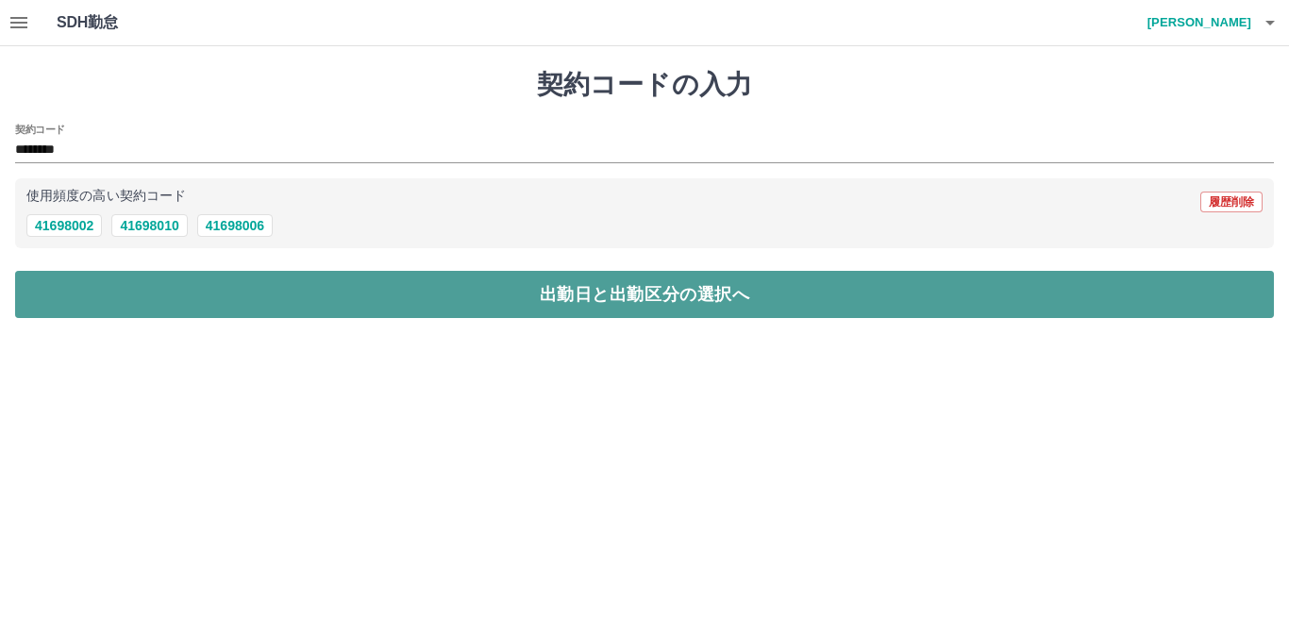
click at [519, 297] on button "出勤日と出勤区分の選択へ" at bounding box center [644, 294] width 1258 height 47
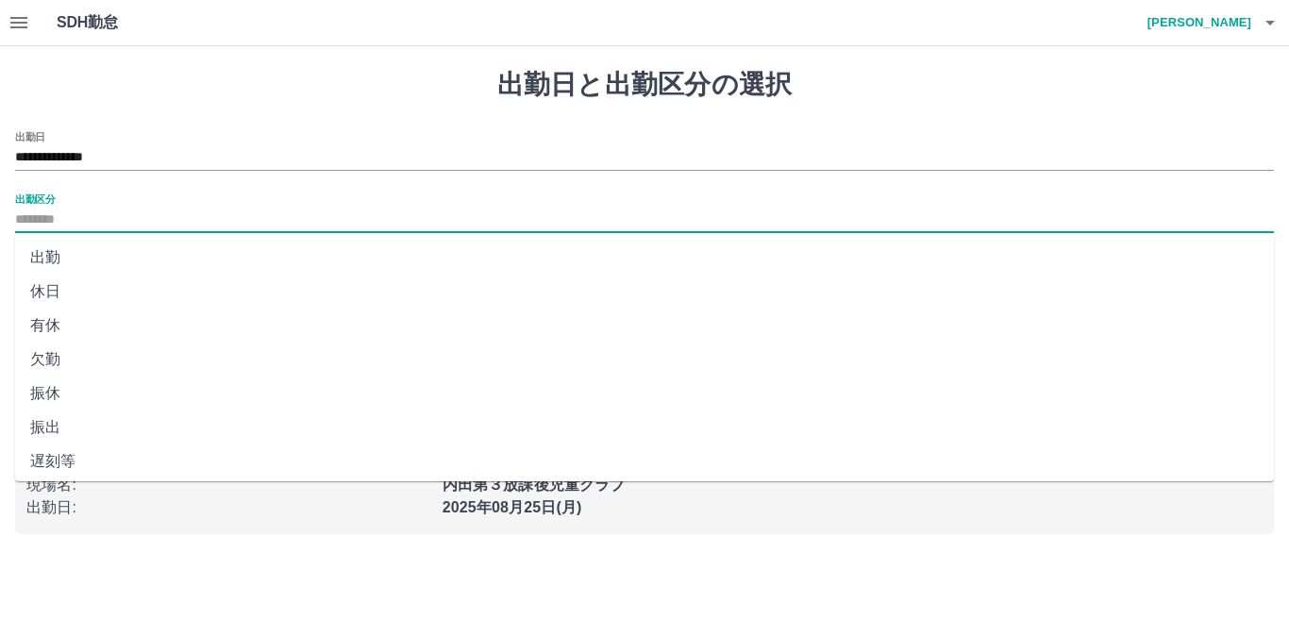
click at [28, 230] on input "出勤区分" at bounding box center [644, 220] width 1258 height 24
click at [38, 258] on li "出勤" at bounding box center [644, 258] width 1258 height 34
type input "**"
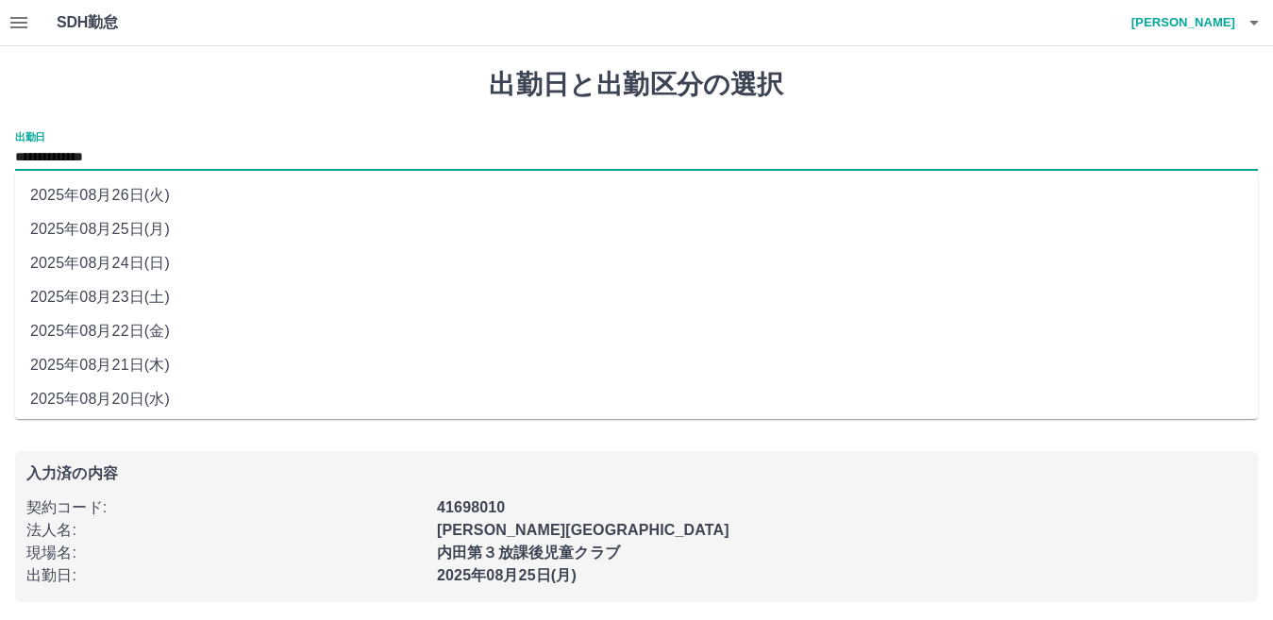
click at [181, 154] on input "**********" at bounding box center [636, 158] width 1242 height 24
click at [142, 359] on li "2025年08月21日(木)" at bounding box center [636, 365] width 1242 height 34
type input "**********"
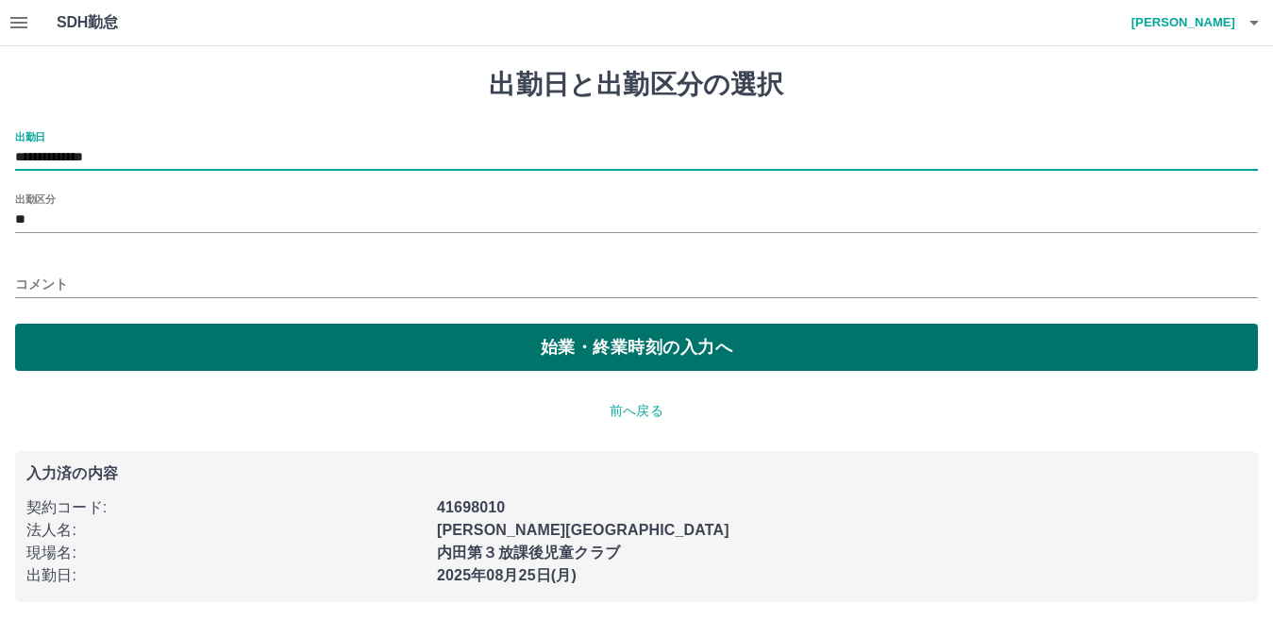
click at [635, 335] on button "始業・終業時刻の入力へ" at bounding box center [636, 347] width 1242 height 47
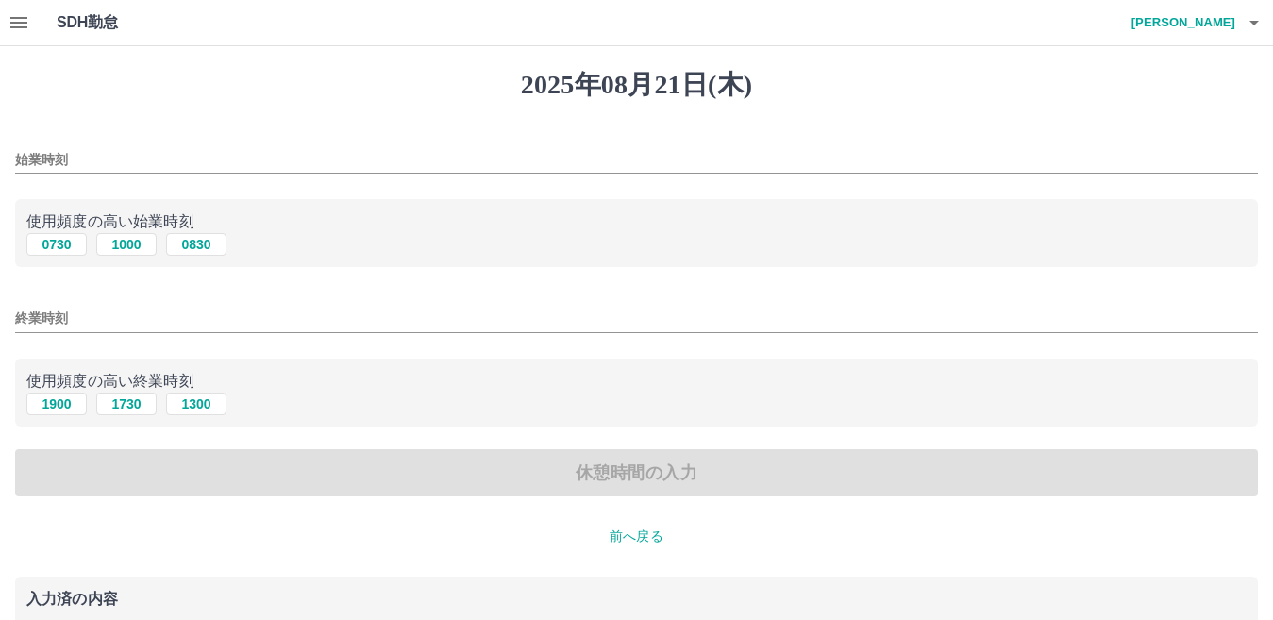
drag, startPoint x: 49, startPoint y: 250, endPoint x: 49, endPoint y: 339, distance: 88.7
click at [49, 258] on div "使用頻度の高い始業時刻 0730 [DATE] 0830" at bounding box center [636, 233] width 1242 height 69
click at [51, 406] on button "1900" at bounding box center [56, 403] width 60 height 23
type input "****"
click at [400, 395] on div "[DATE] [DATE] [DATE]" at bounding box center [636, 404] width 1220 height 24
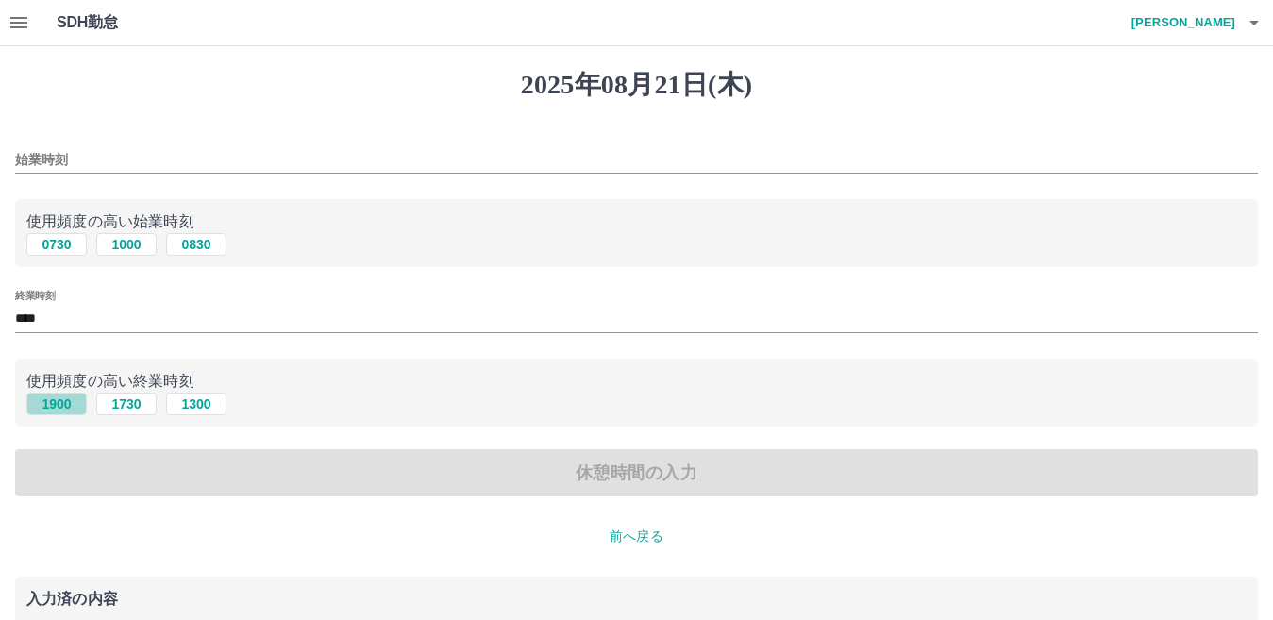
click at [58, 405] on button "1900" at bounding box center [56, 403] width 60 height 23
click at [51, 248] on button "0730" at bounding box center [56, 244] width 60 height 23
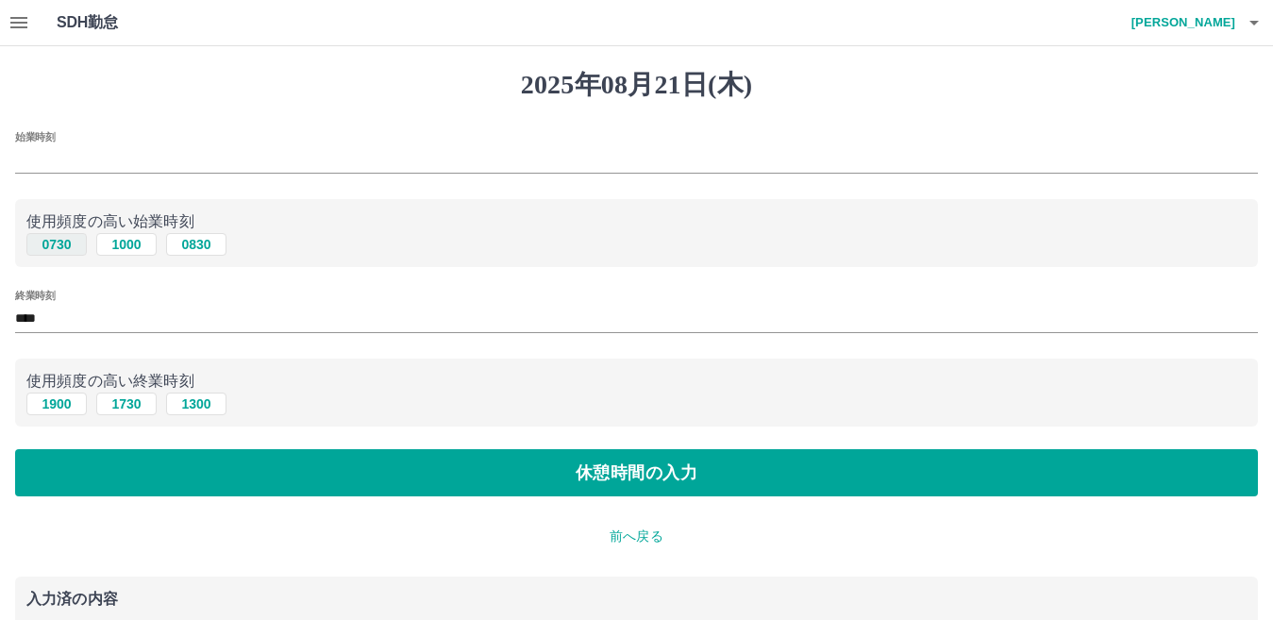
type input "****"
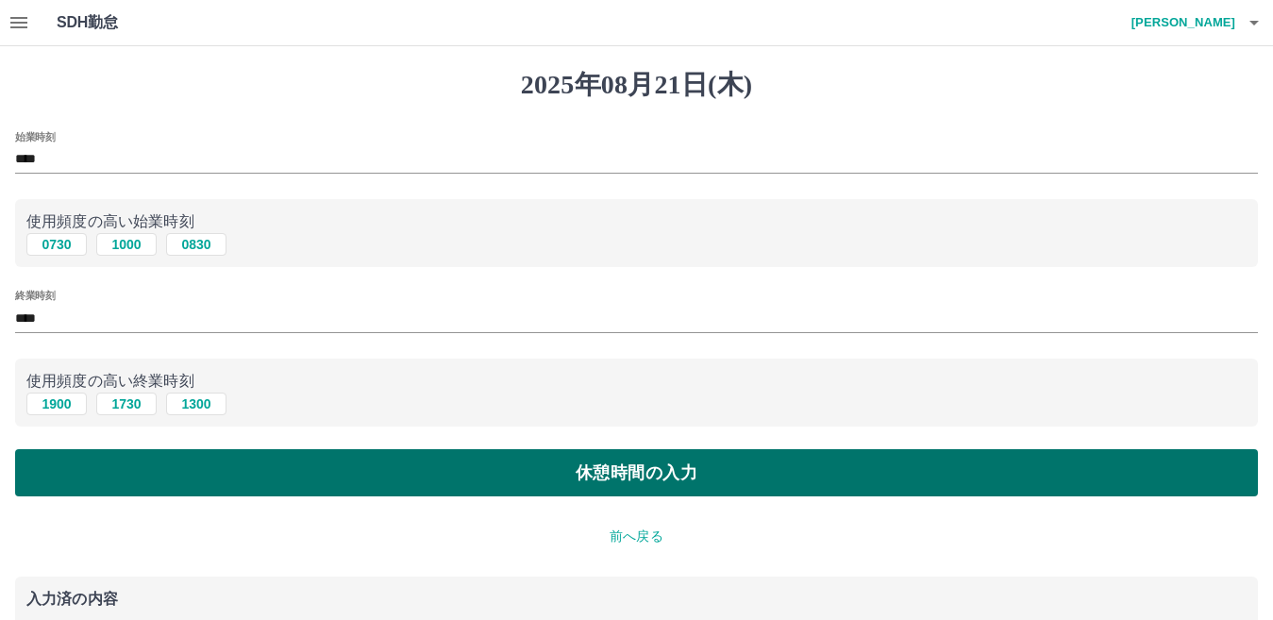
click at [674, 468] on button "休憩時間の入力" at bounding box center [636, 472] width 1242 height 47
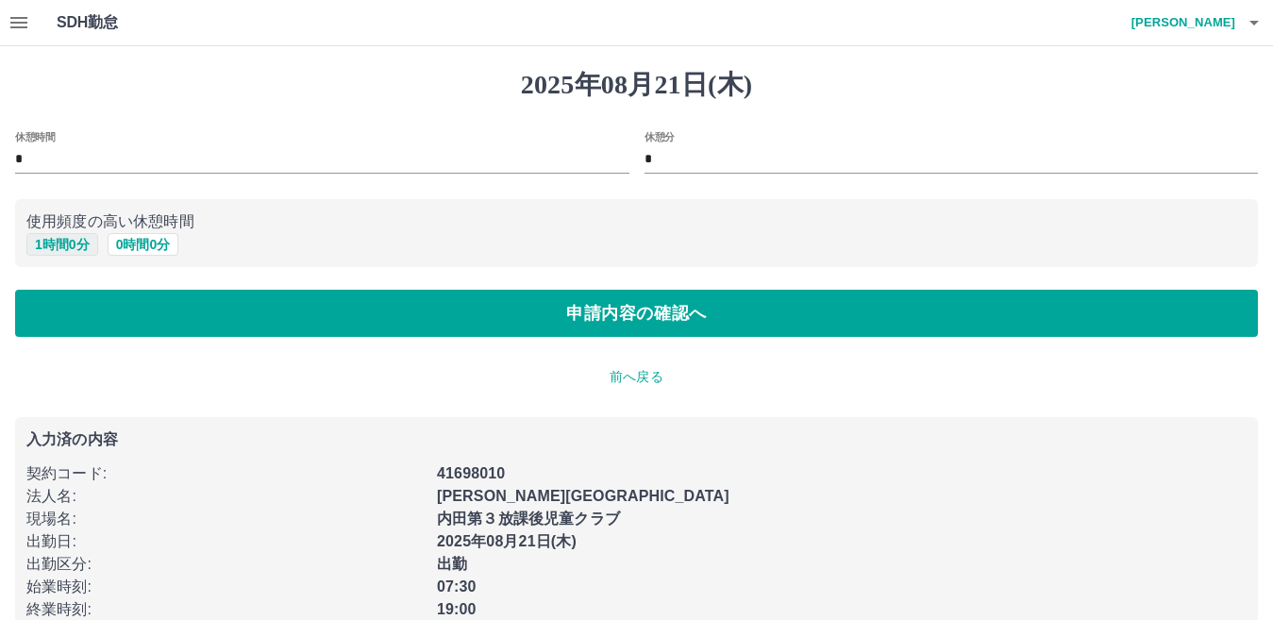
click at [66, 236] on button "1 時間 0 分" at bounding box center [62, 244] width 72 height 23
type input "*"
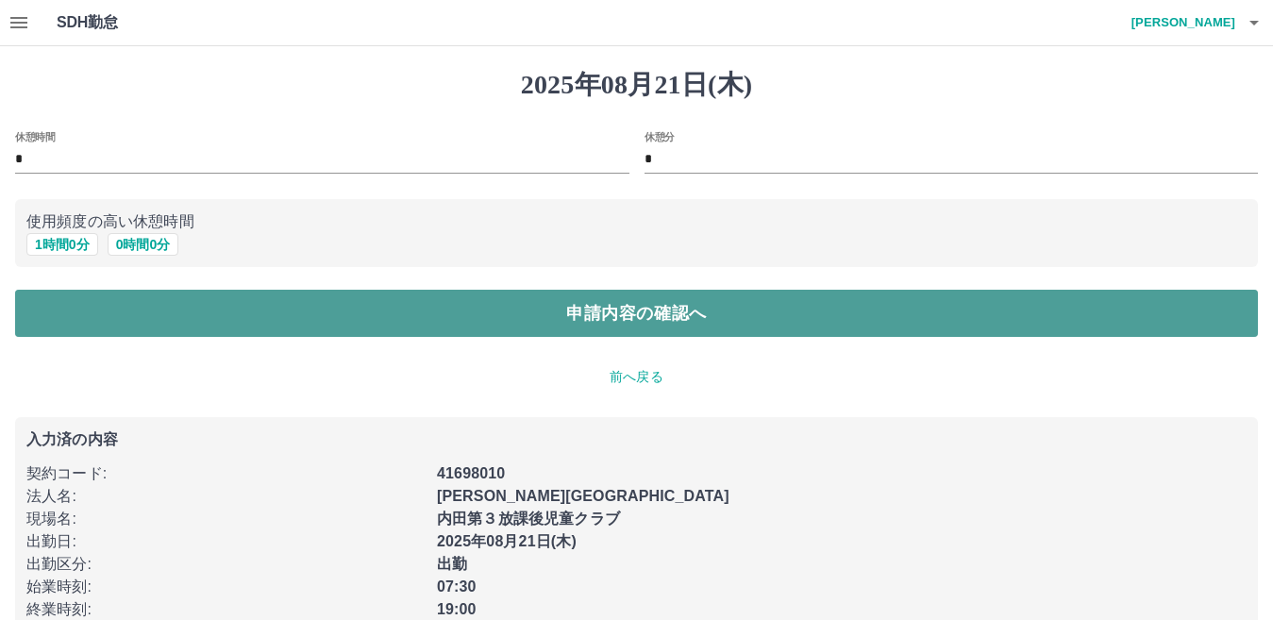
click at [565, 321] on button "申請内容の確認へ" at bounding box center [636, 313] width 1242 height 47
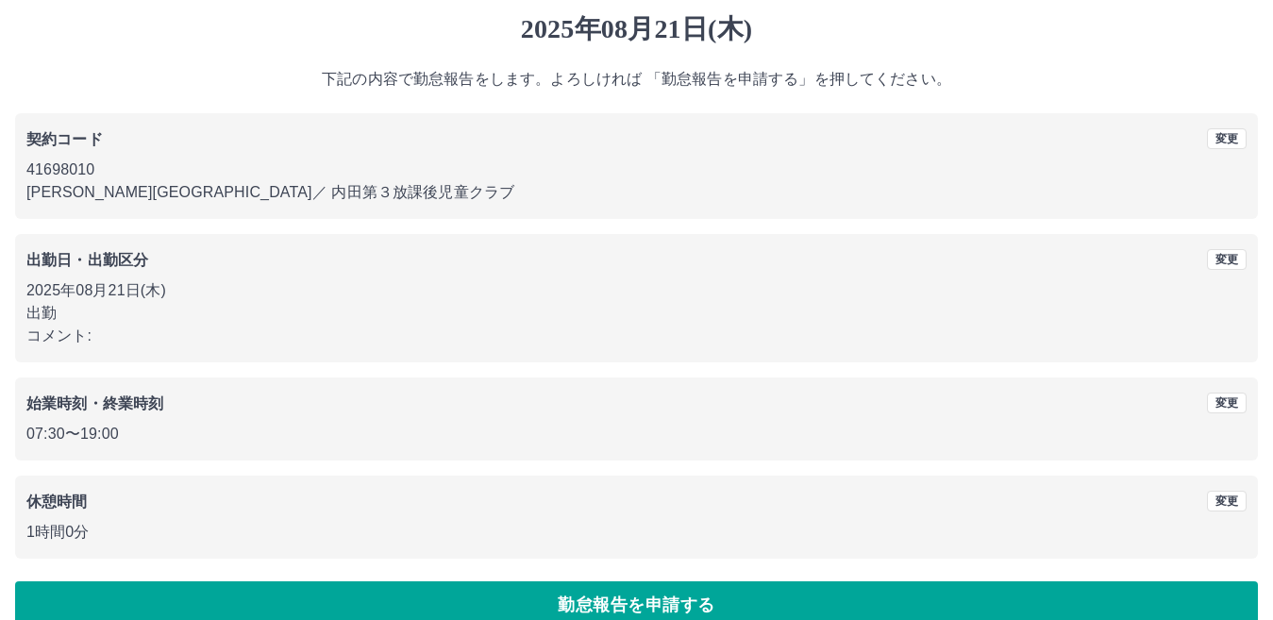
scroll to position [87, 0]
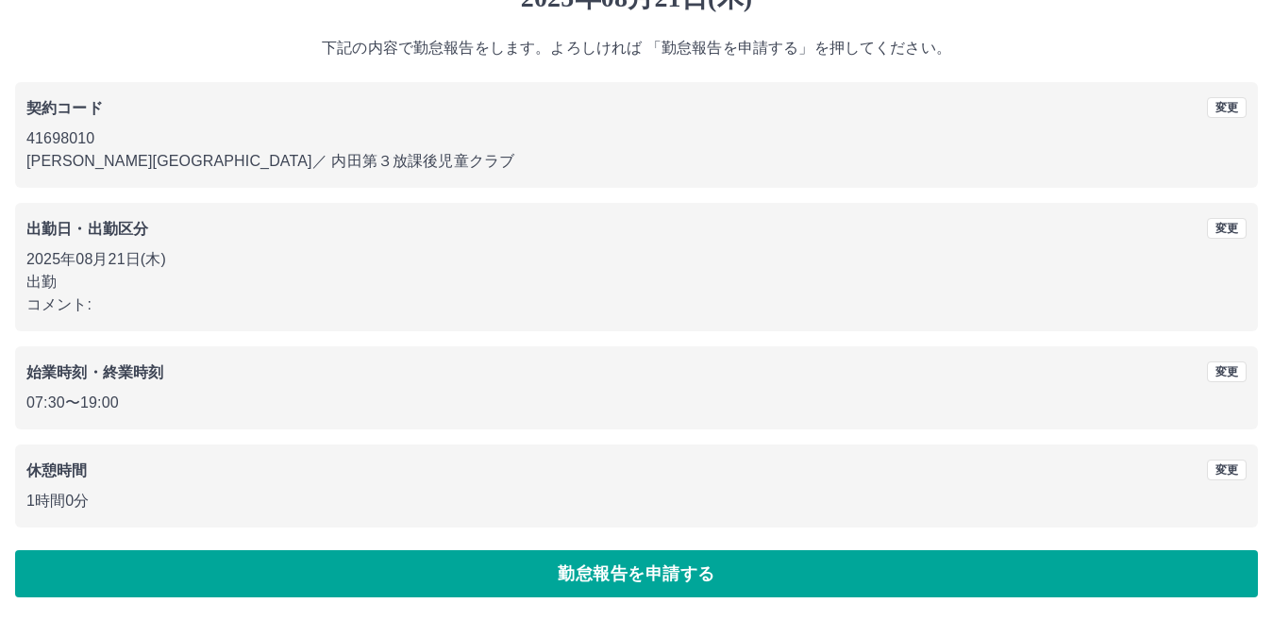
click at [629, 574] on button "勤怠報告を申請する" at bounding box center [636, 573] width 1242 height 47
